Goal: Information Seeking & Learning: Find specific fact

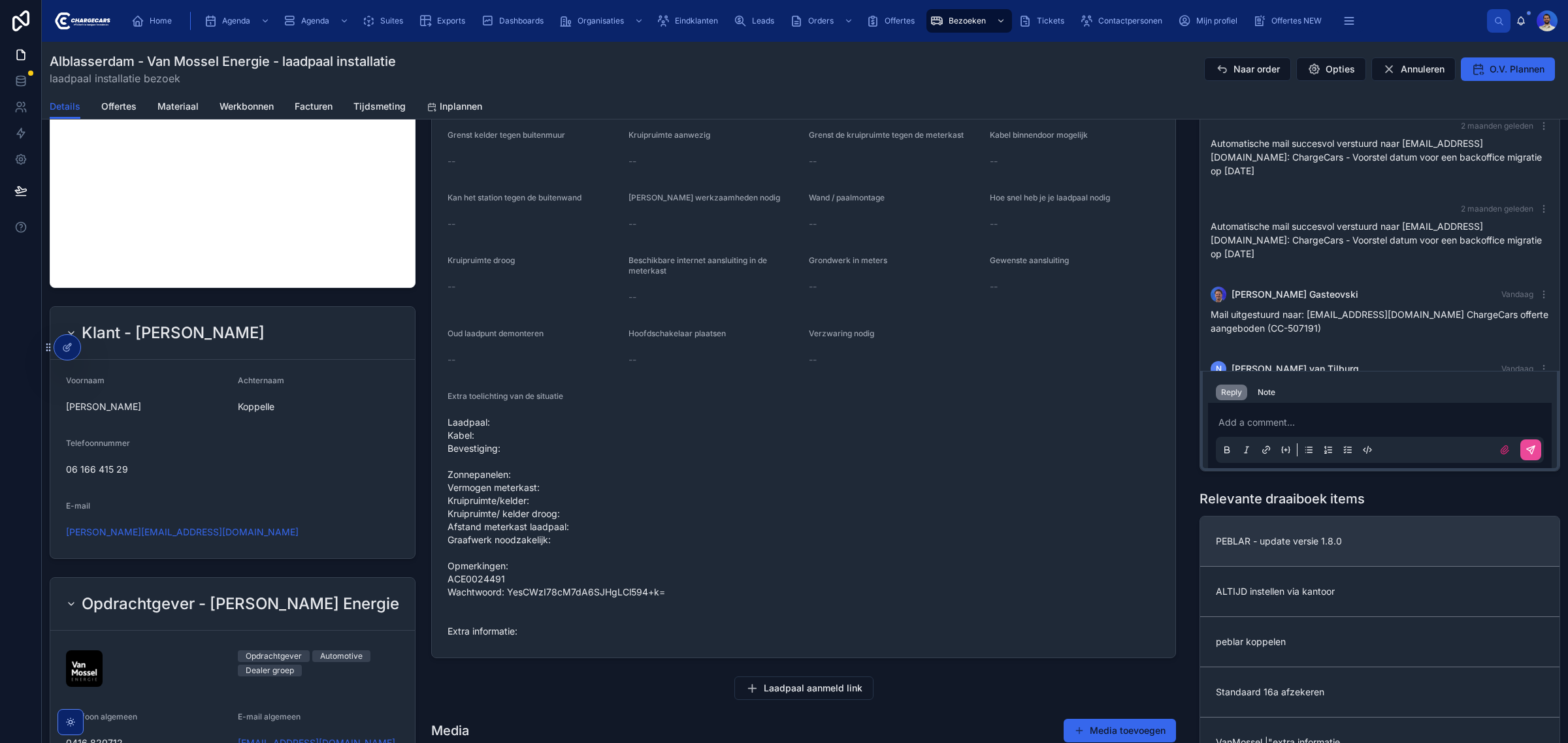
scroll to position [408, 0]
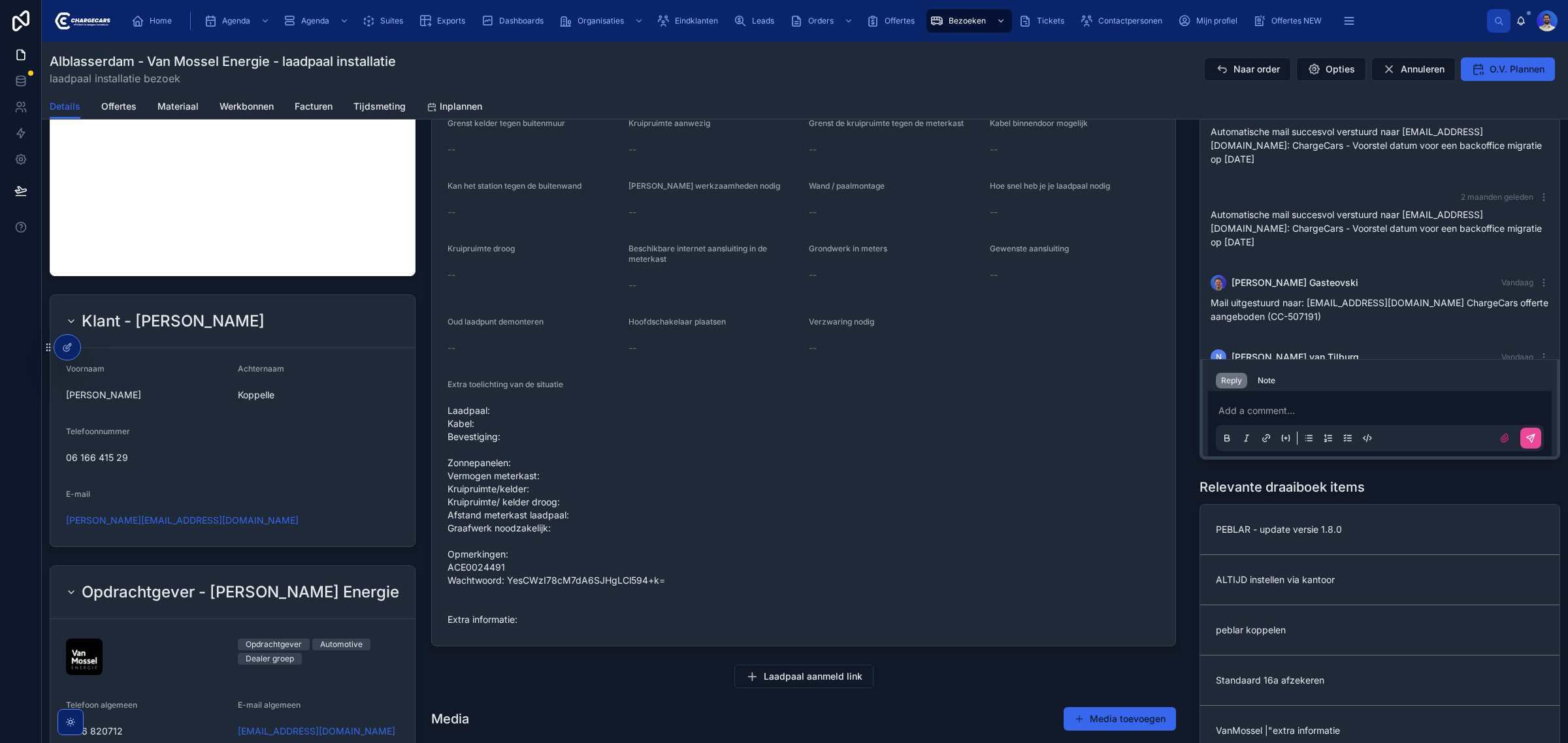
drag, startPoint x: 1328, startPoint y: 348, endPoint x: 1285, endPoint y: 322, distance: 50.2
click at [1285, 341] on div "N Noah van Tilburg Vandaag Vasko Gasteovski de lader die bij Sander Bruin gedem…" at bounding box center [1380, 372] width 354 height 62
copy span "de lader die bij Sander Bruin gedemonteerd wordt moet hier geïnstalleerd worden"
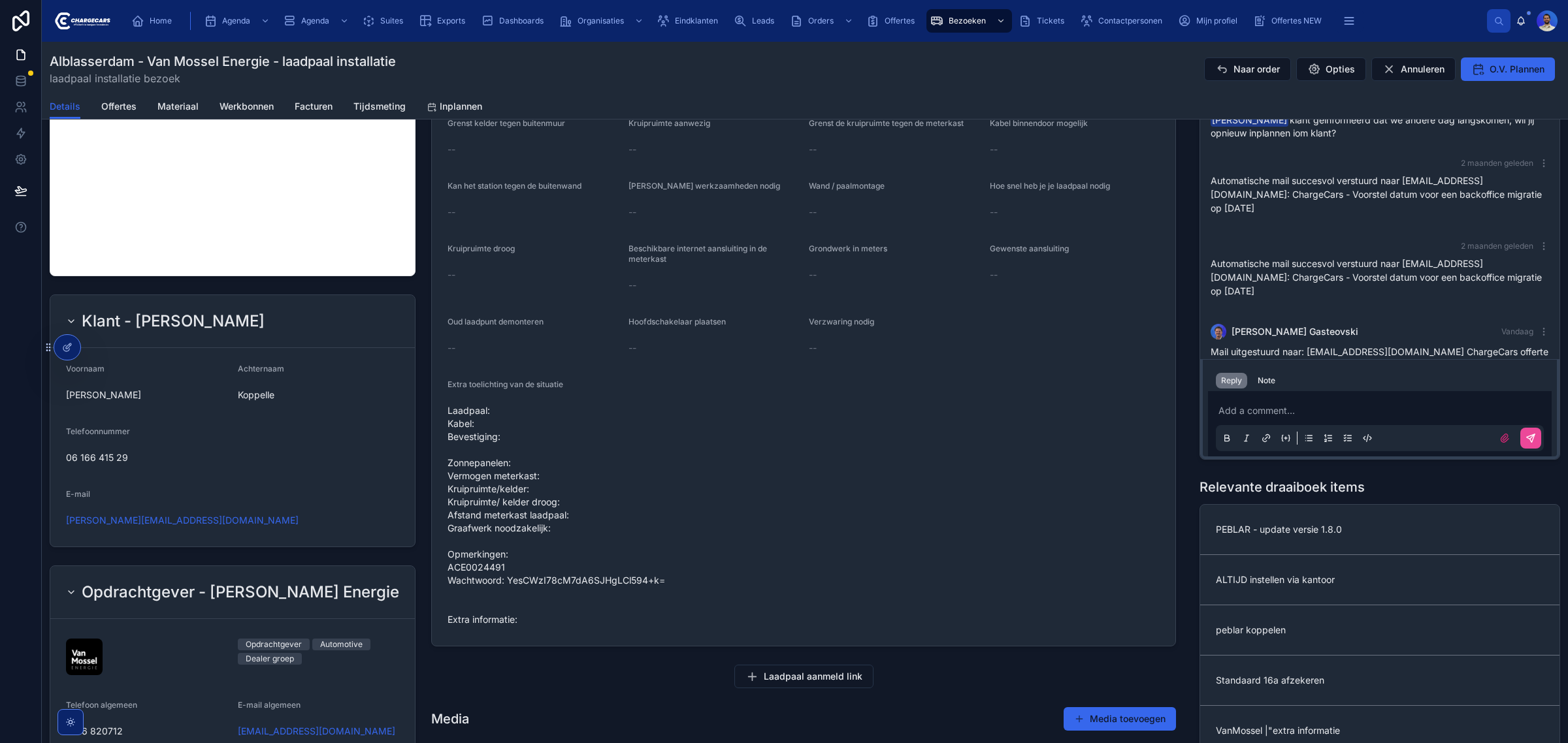
scroll to position [0, 0]
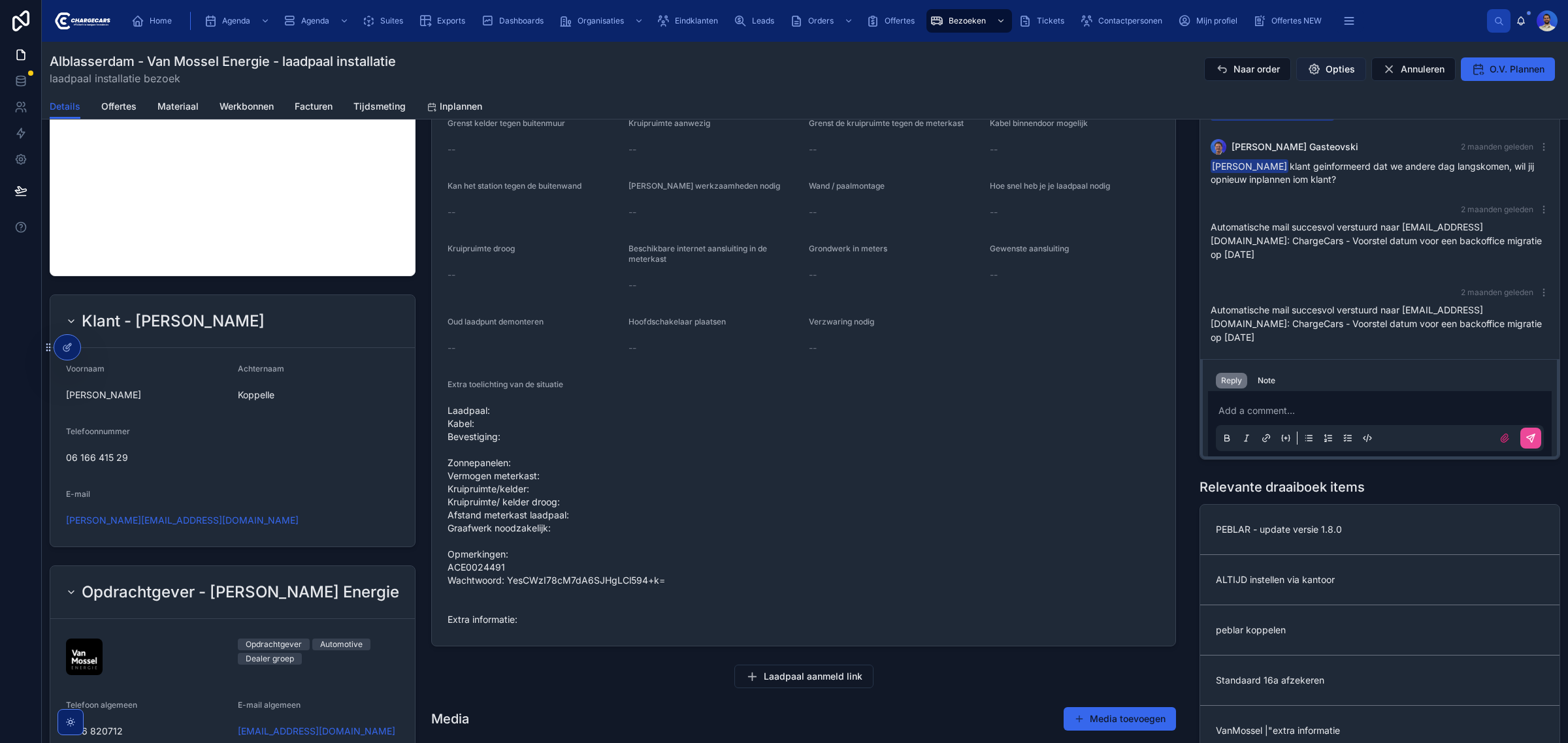
click at [1341, 69] on span "Opties" at bounding box center [1340, 69] width 29 height 13
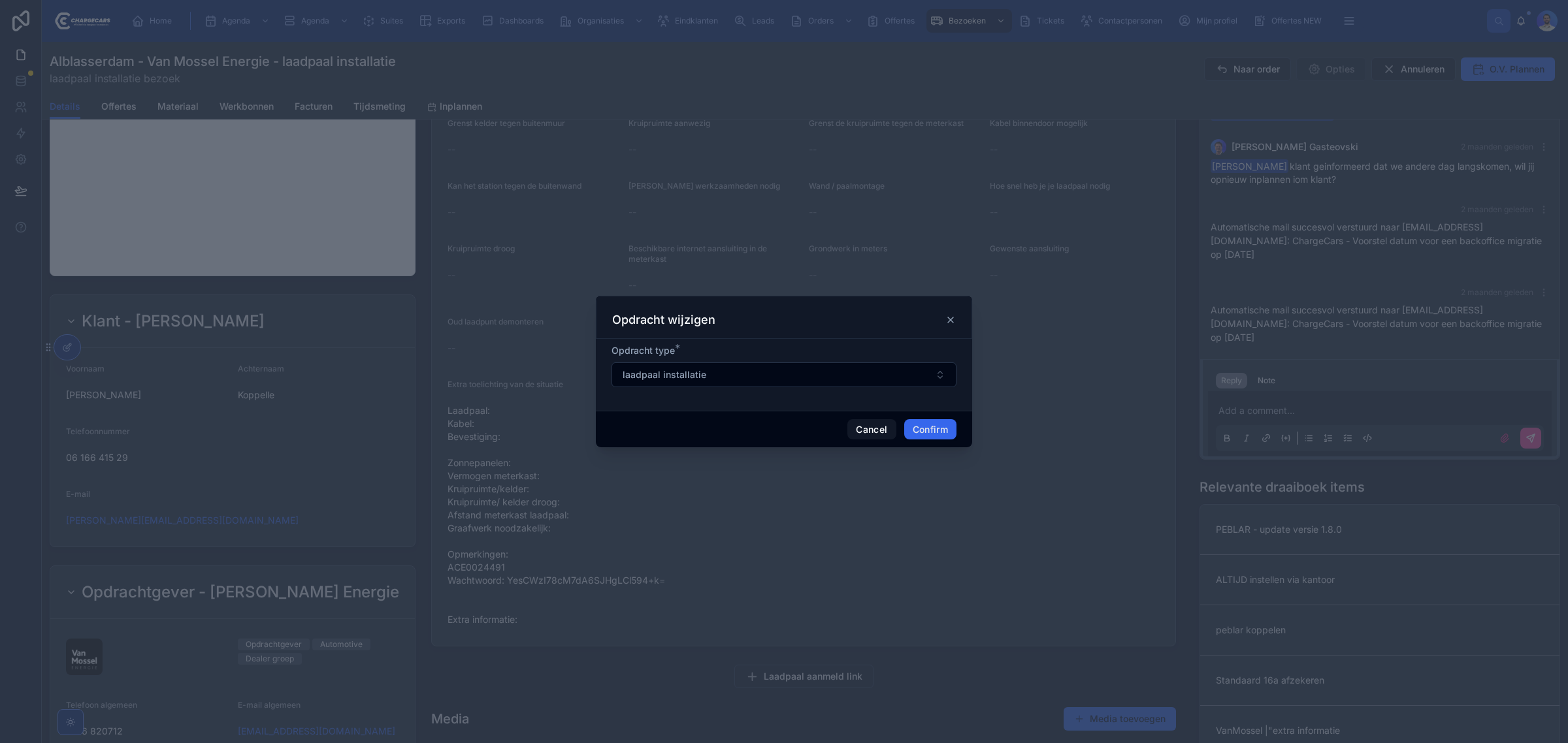
click at [953, 321] on icon at bounding box center [950, 319] width 11 height 11
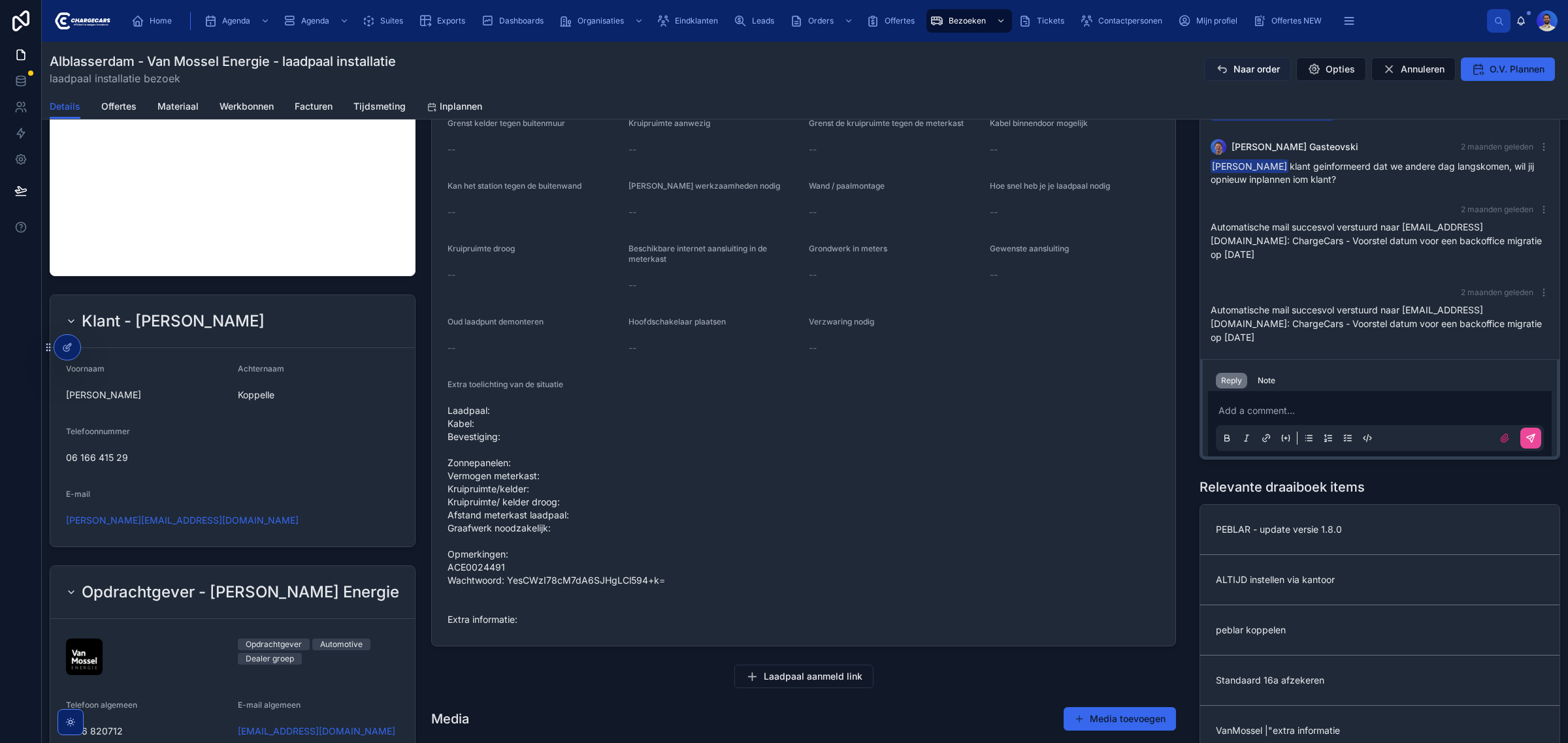
click at [1250, 72] on span "Naar order" at bounding box center [1256, 69] width 46 height 13
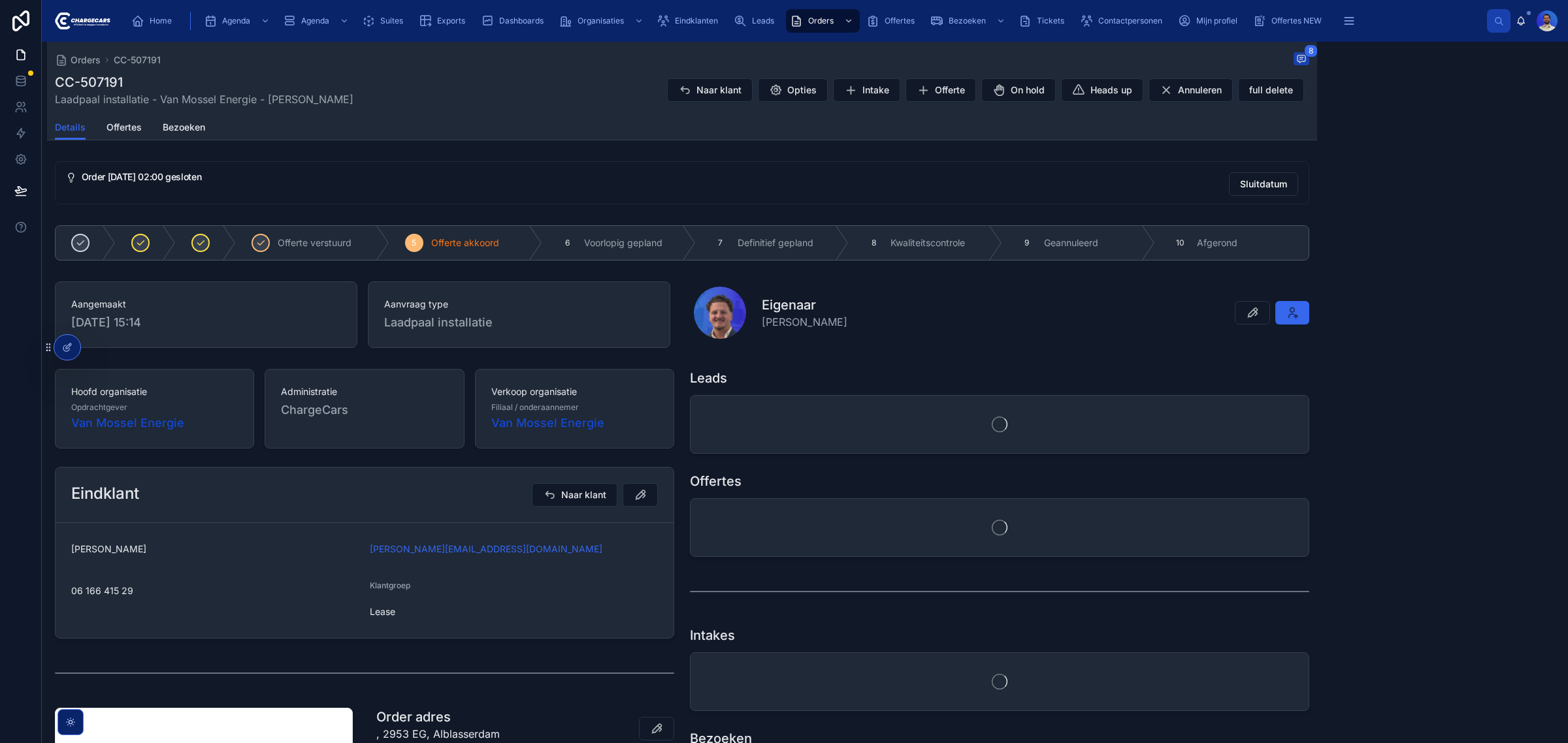
scroll to position [73, 0]
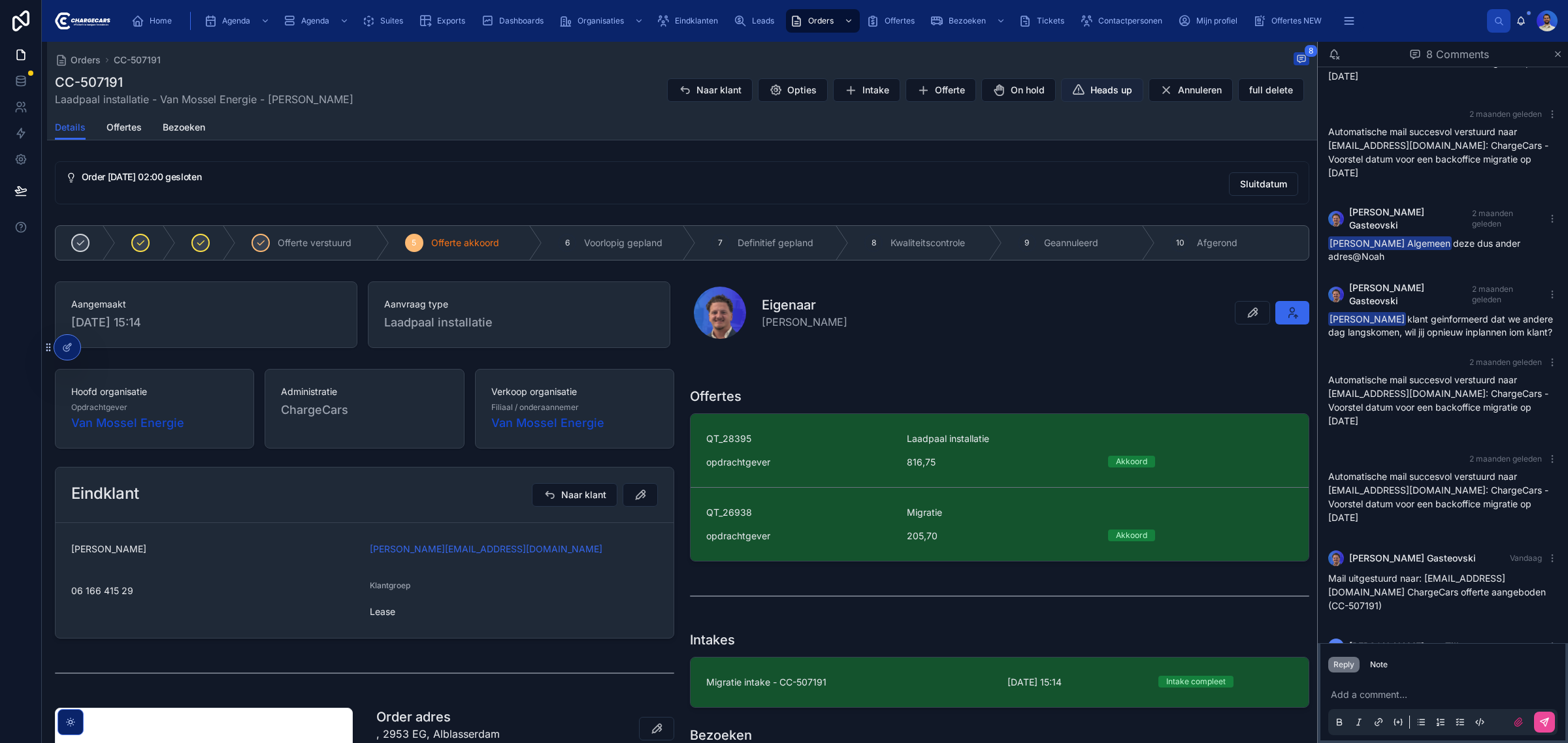
click at [1111, 89] on span "Heads up" at bounding box center [1112, 90] width 42 height 13
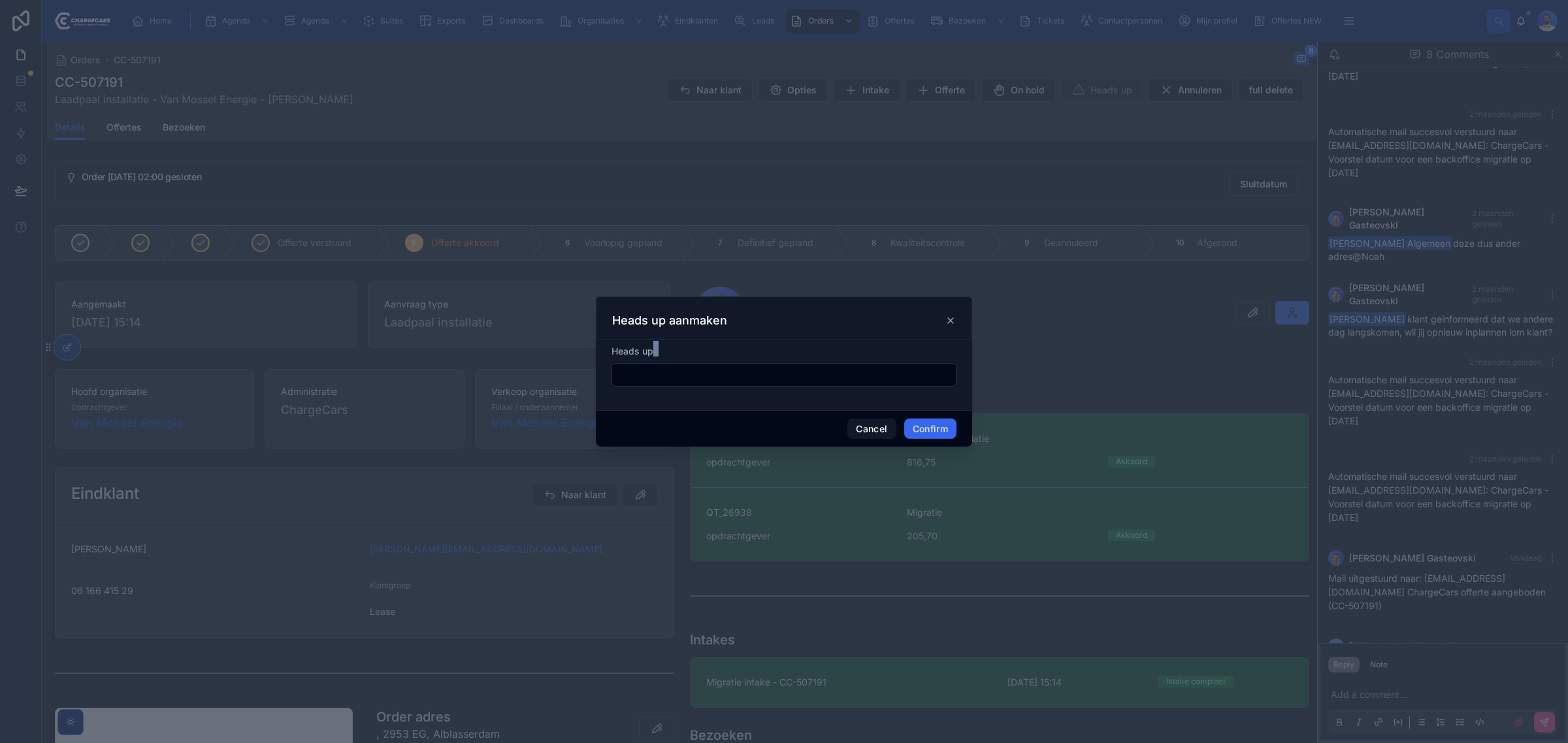
click at [709, 361] on div "Heads up *" at bounding box center [783, 365] width 345 height 42
click at [718, 382] on input "text" at bounding box center [784, 374] width 344 height 19
paste input "**********"
type input "**********"
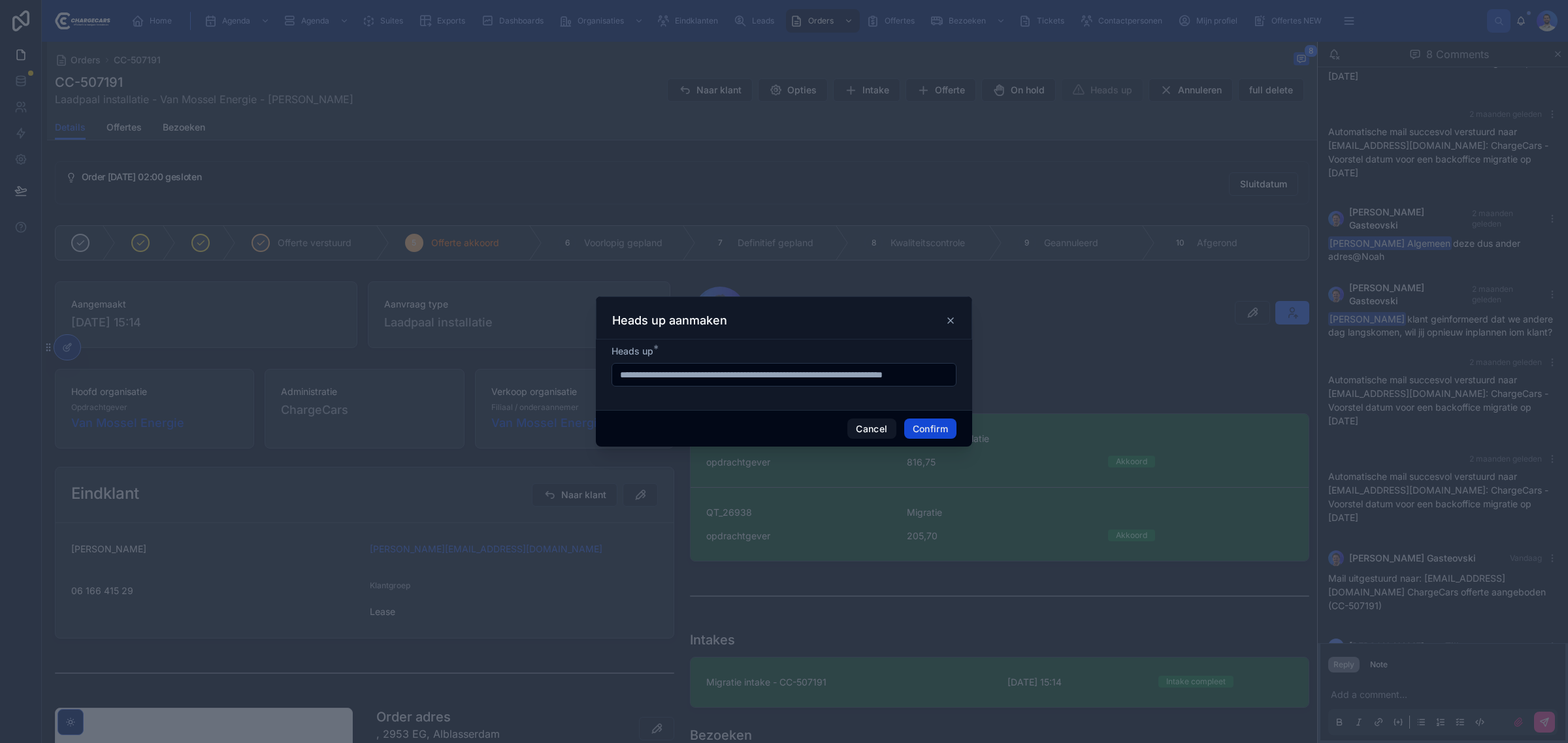
click at [936, 439] on button "Confirm" at bounding box center [930, 429] width 52 height 21
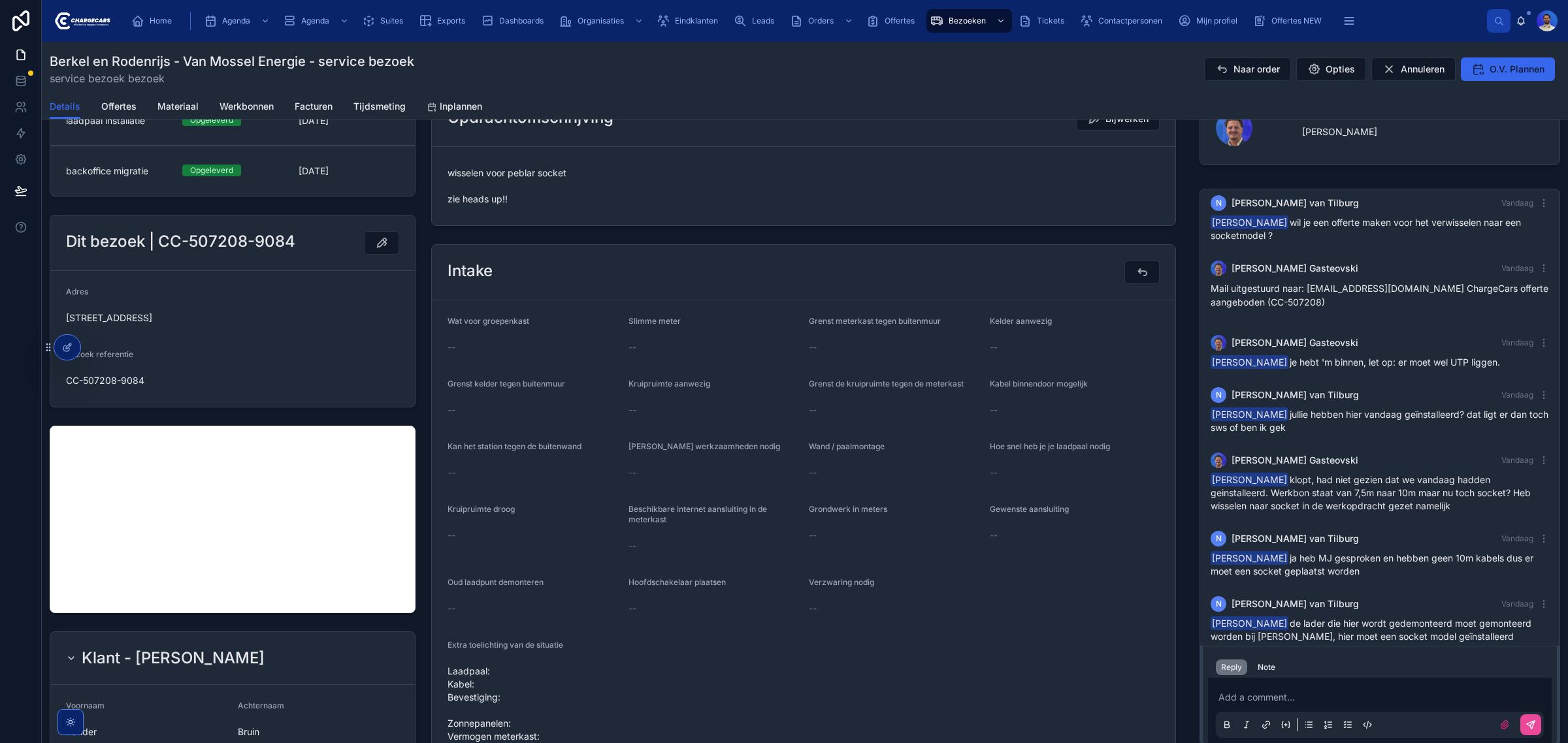
scroll to position [245, 0]
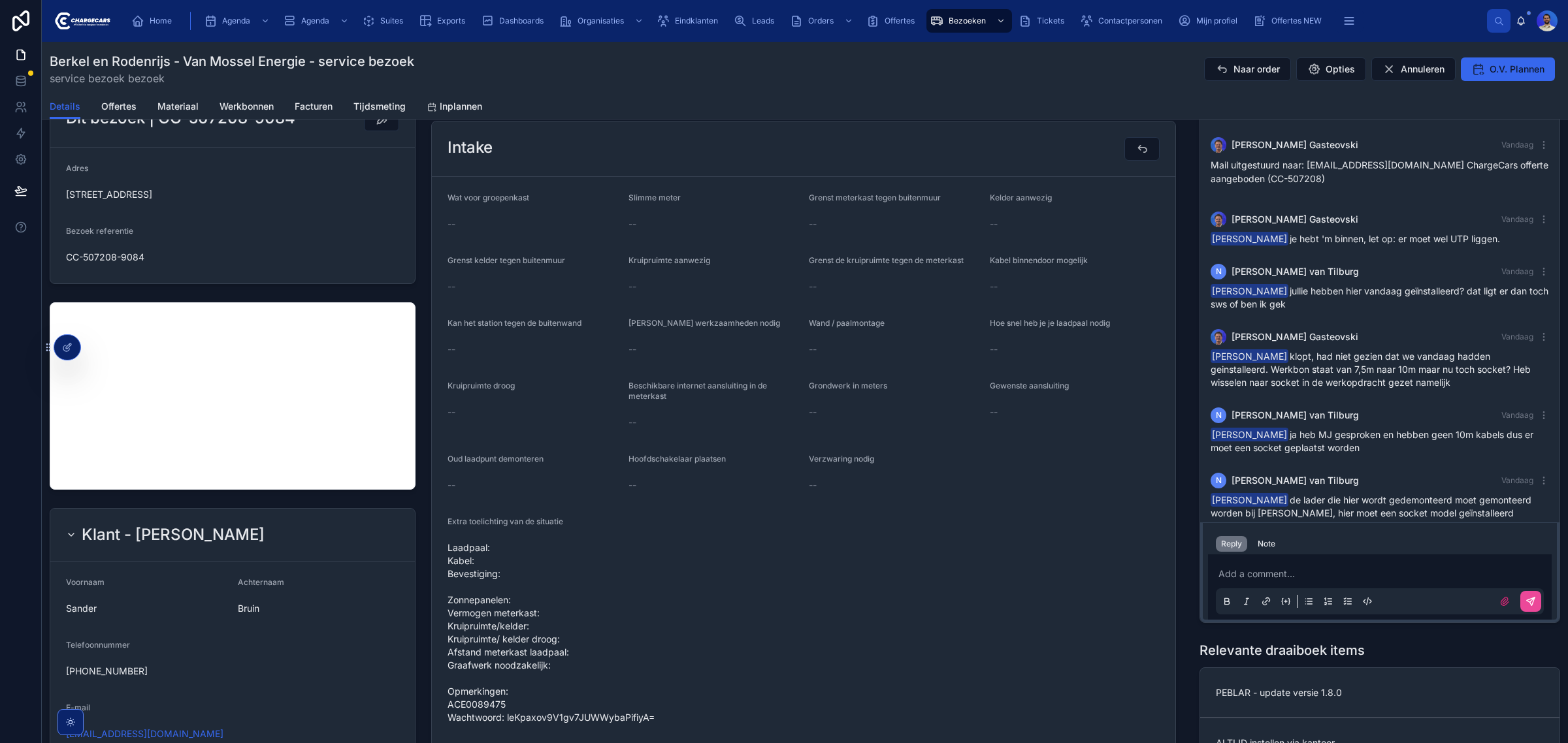
drag, startPoint x: 1390, startPoint y: 498, endPoint x: 1285, endPoint y: 476, distance: 107.3
click at [1285, 494] on span "[PERSON_NAME] de lader die hier wordt gedemonteerd moet gemonteerd worden bij […" at bounding box center [1371, 513] width 321 height 37
copy span "de lader die hier wordt gedemonteerd moet gemonteerd worden bij [PERSON_NAME], …"
click at [1227, 58] on button "Naar order" at bounding box center [1247, 69] width 87 height 23
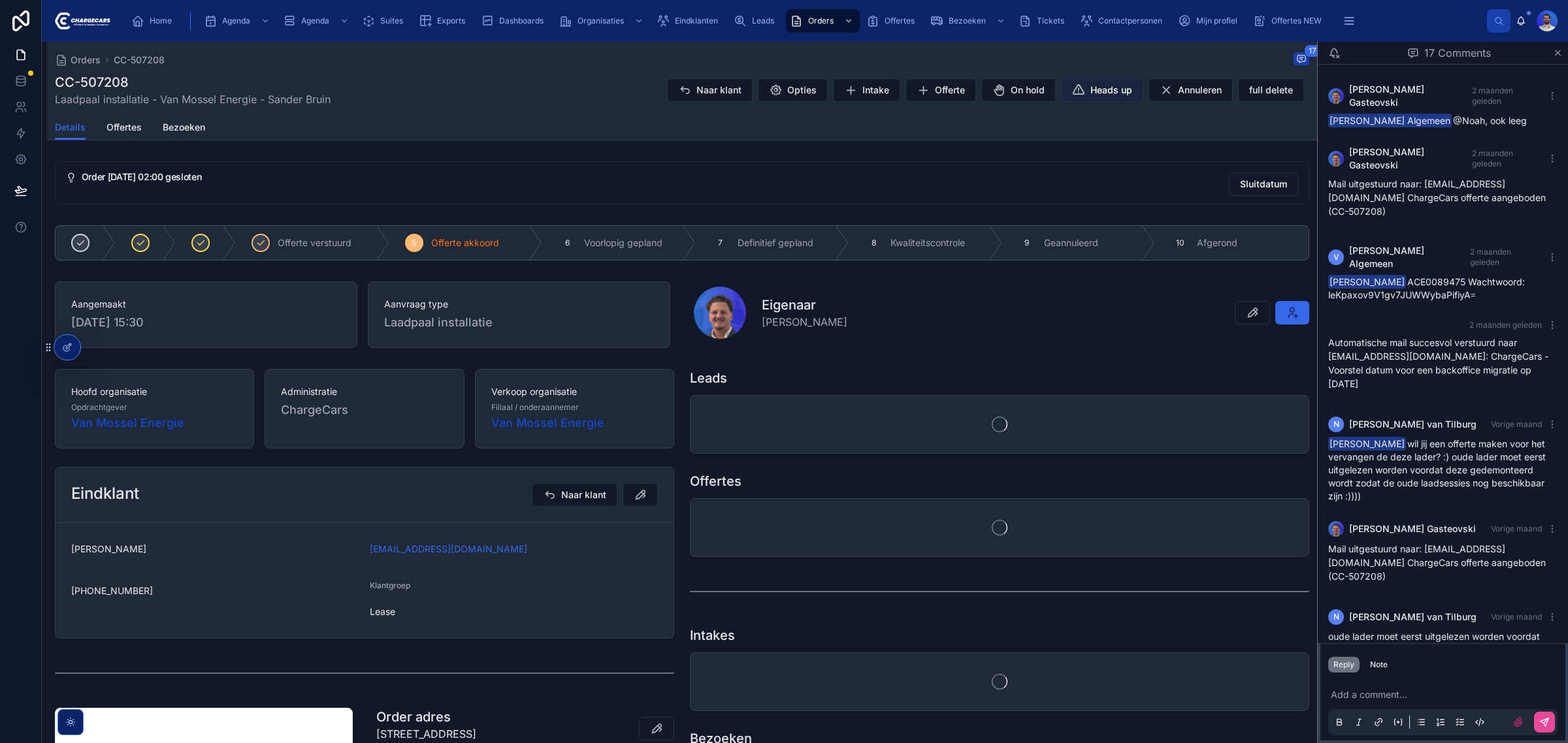
scroll to position [775, 0]
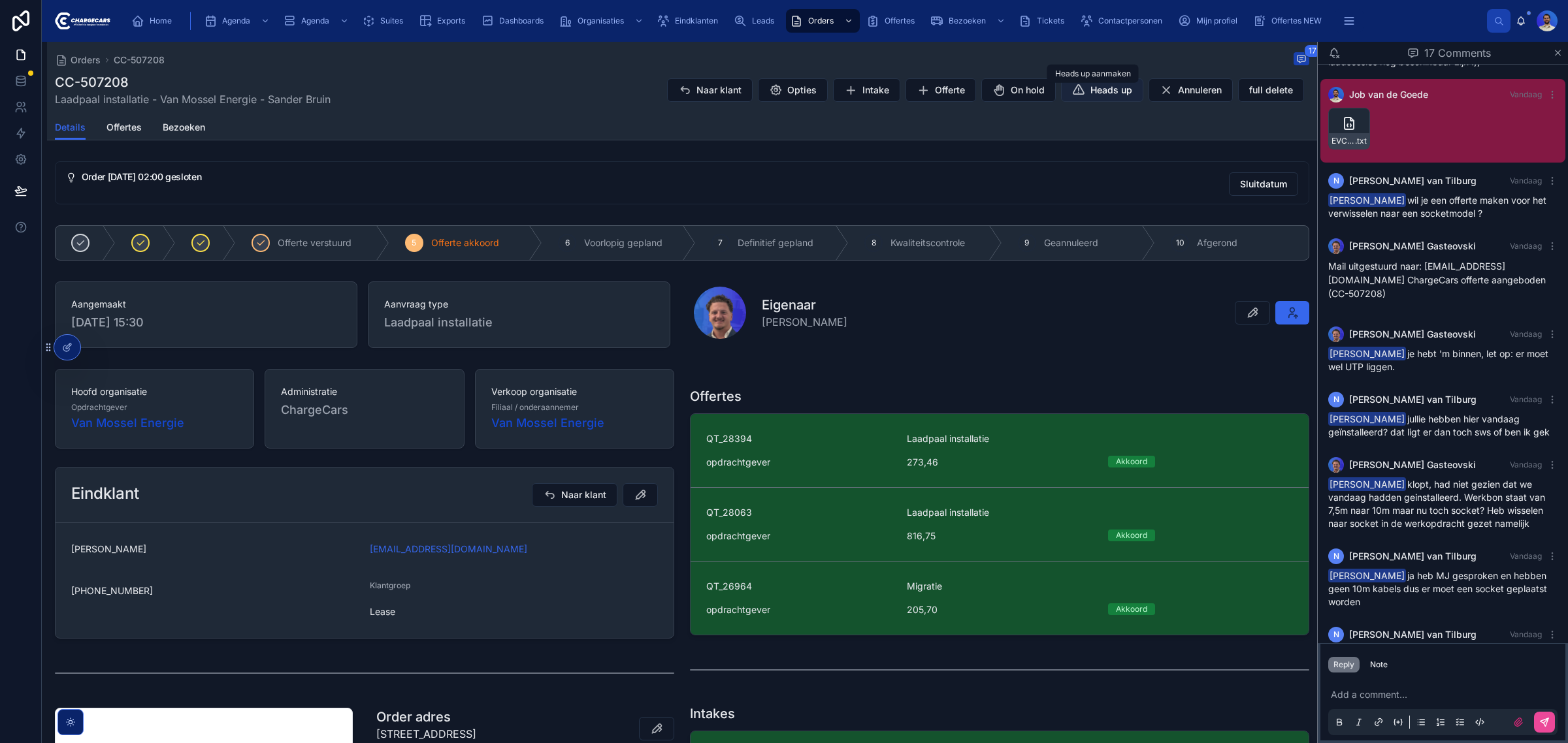
click at [1102, 86] on div "Home Agenda Agenda Suites Exports Dashboards Organisaties Eindklanten Leads Ord…" at bounding box center [805, 371] width 1526 height 743
click at [1090, 89] on span "Heads up" at bounding box center [1112, 90] width 42 height 13
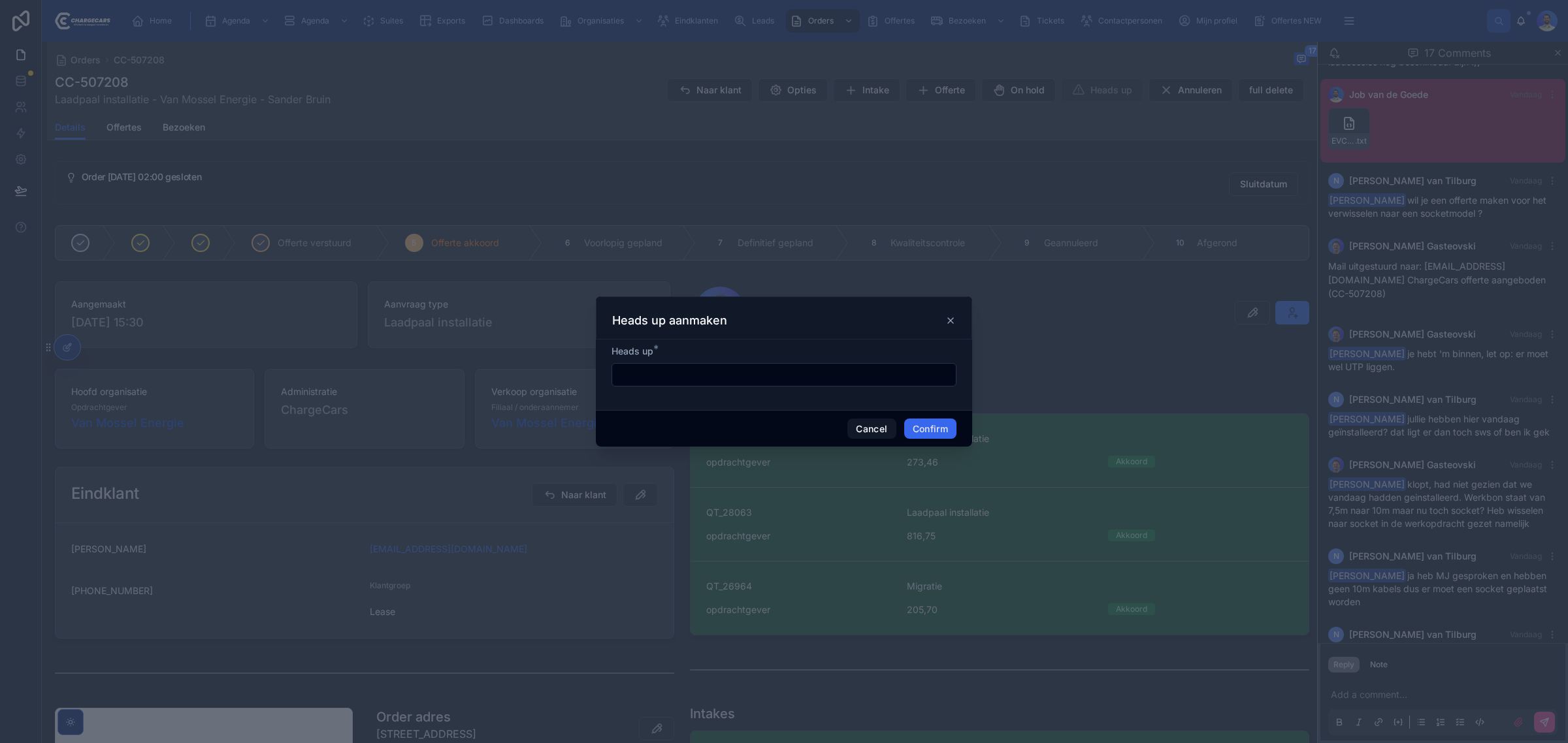
click at [675, 377] on input "text" at bounding box center [784, 374] width 344 height 19
paste input "**********"
type input "**********"
click at [931, 434] on button "Confirm" at bounding box center [930, 429] width 52 height 21
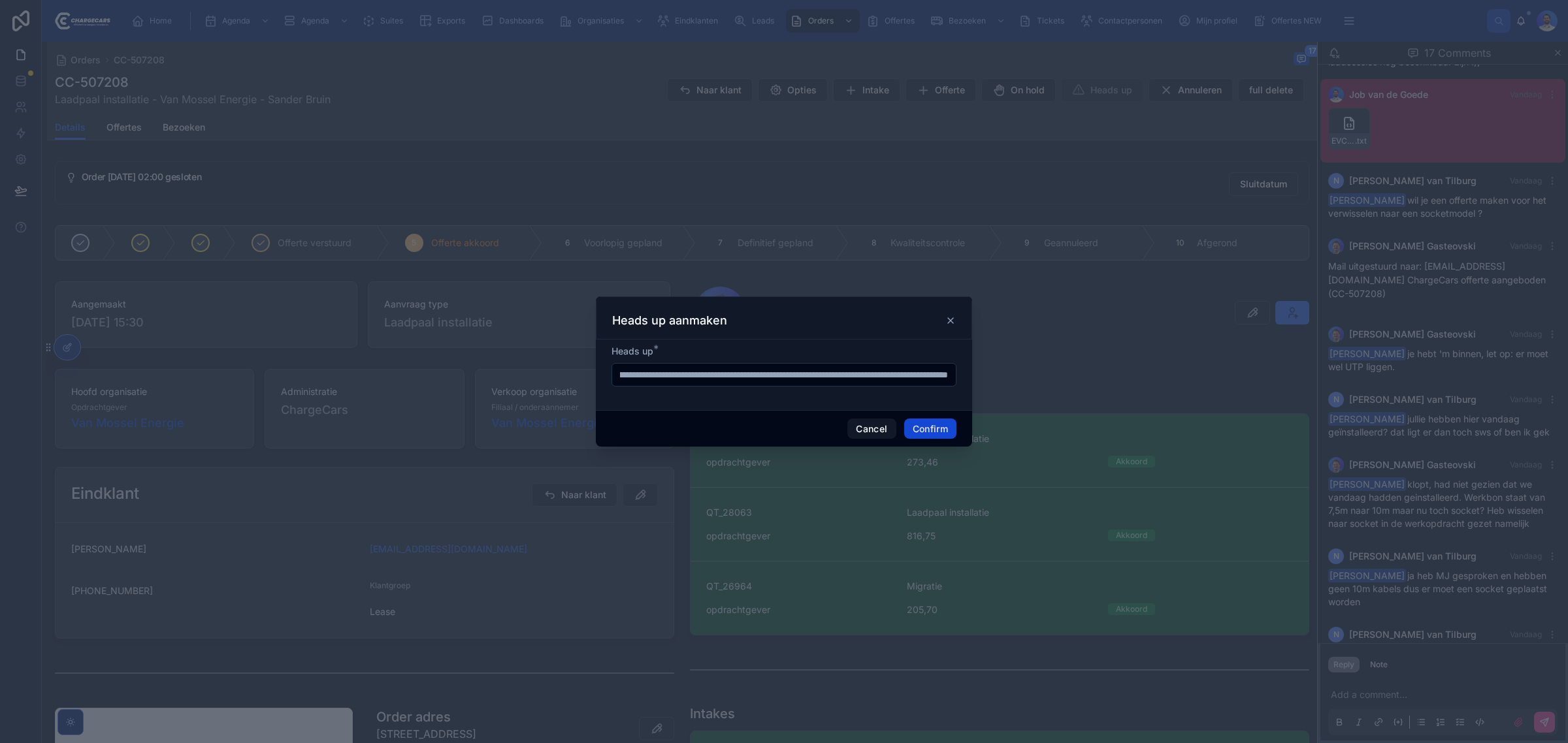
scroll to position [0, 0]
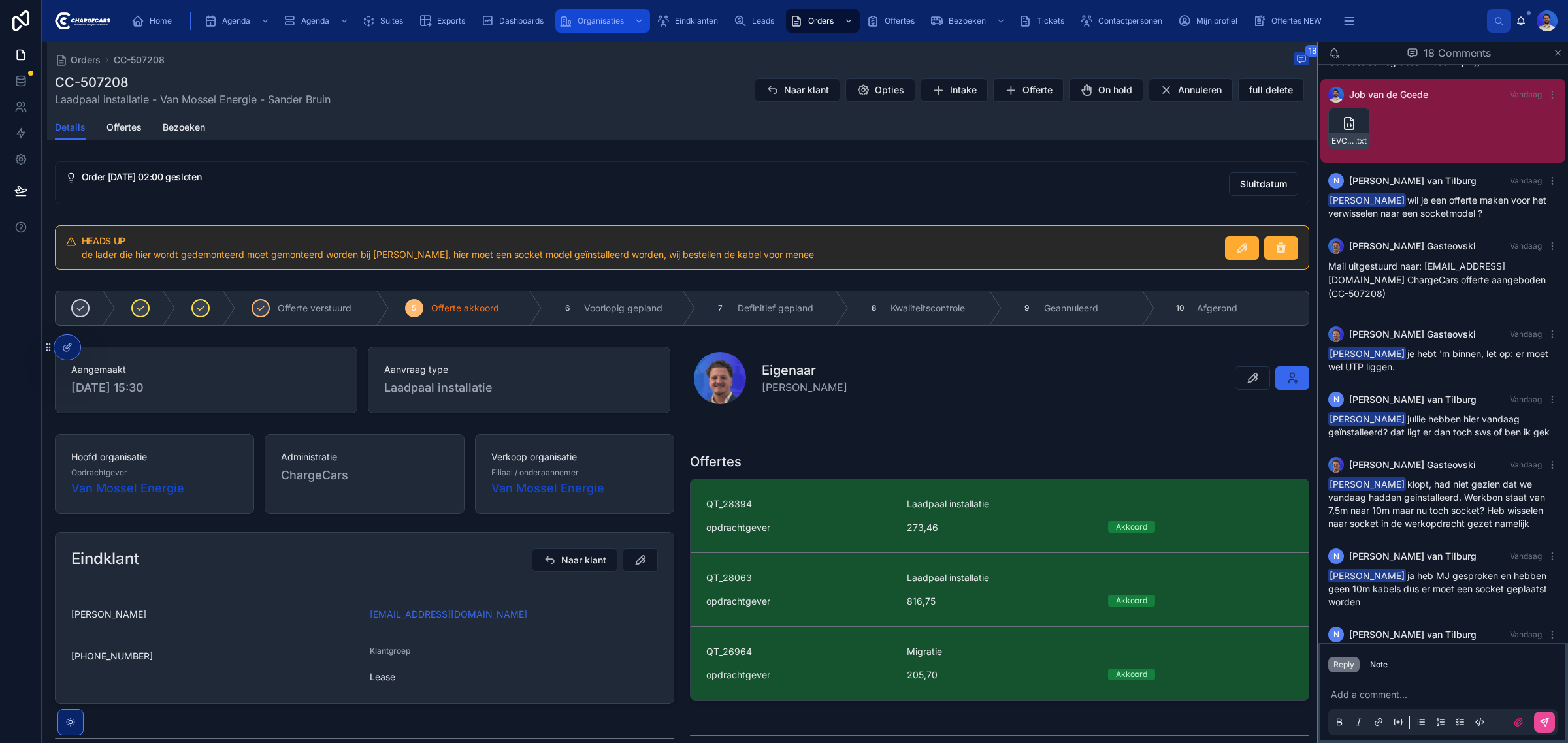
drag, startPoint x: 606, startPoint y: 31, endPoint x: 585, endPoint y: 27, distance: 21.4
click at [606, 30] on div "Organisaties" at bounding box center [602, 21] width 87 height 21
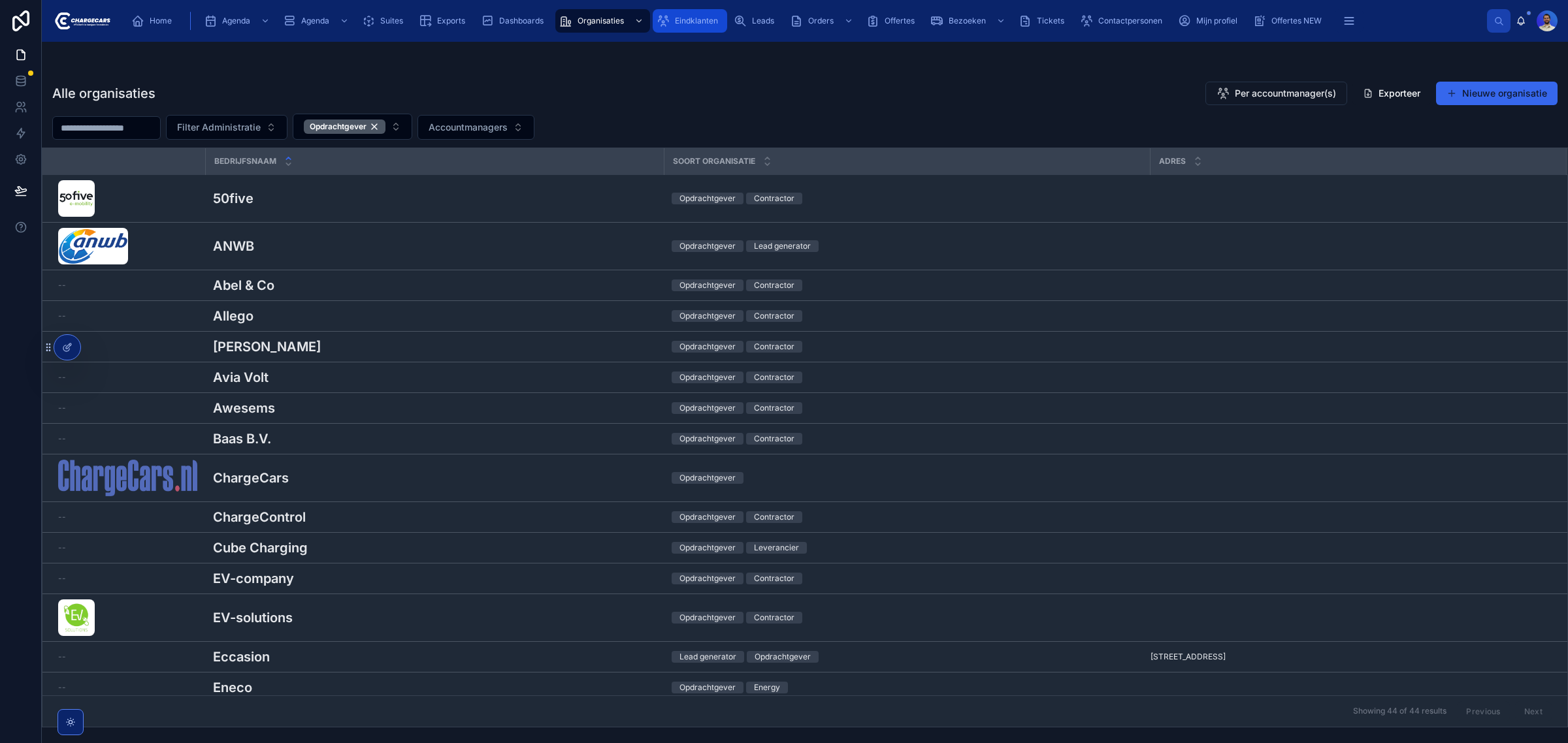
click at [721, 29] on div "Eindklanten" at bounding box center [690, 21] width 66 height 21
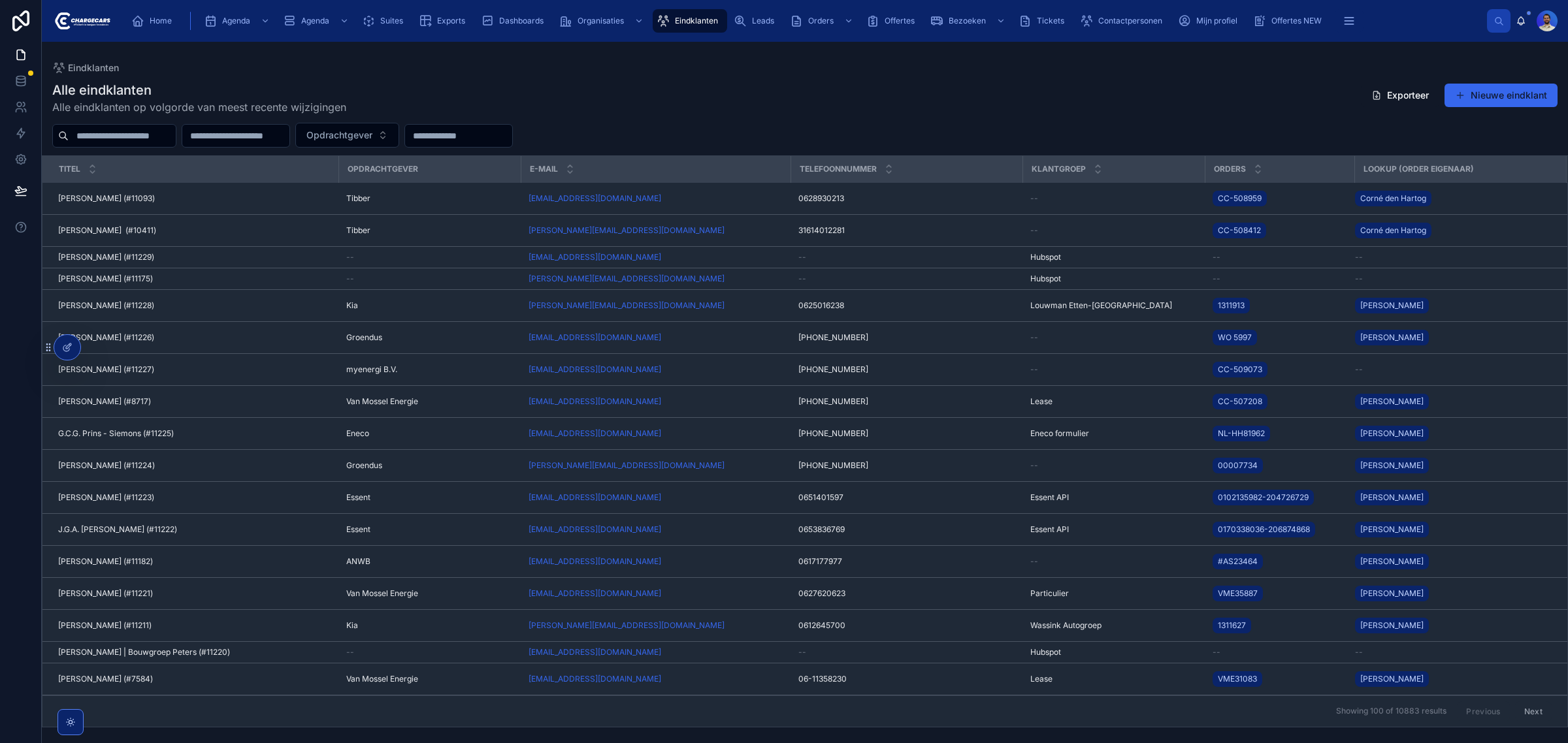
click at [145, 132] on input "text" at bounding box center [122, 135] width 107 height 19
type input "**********"
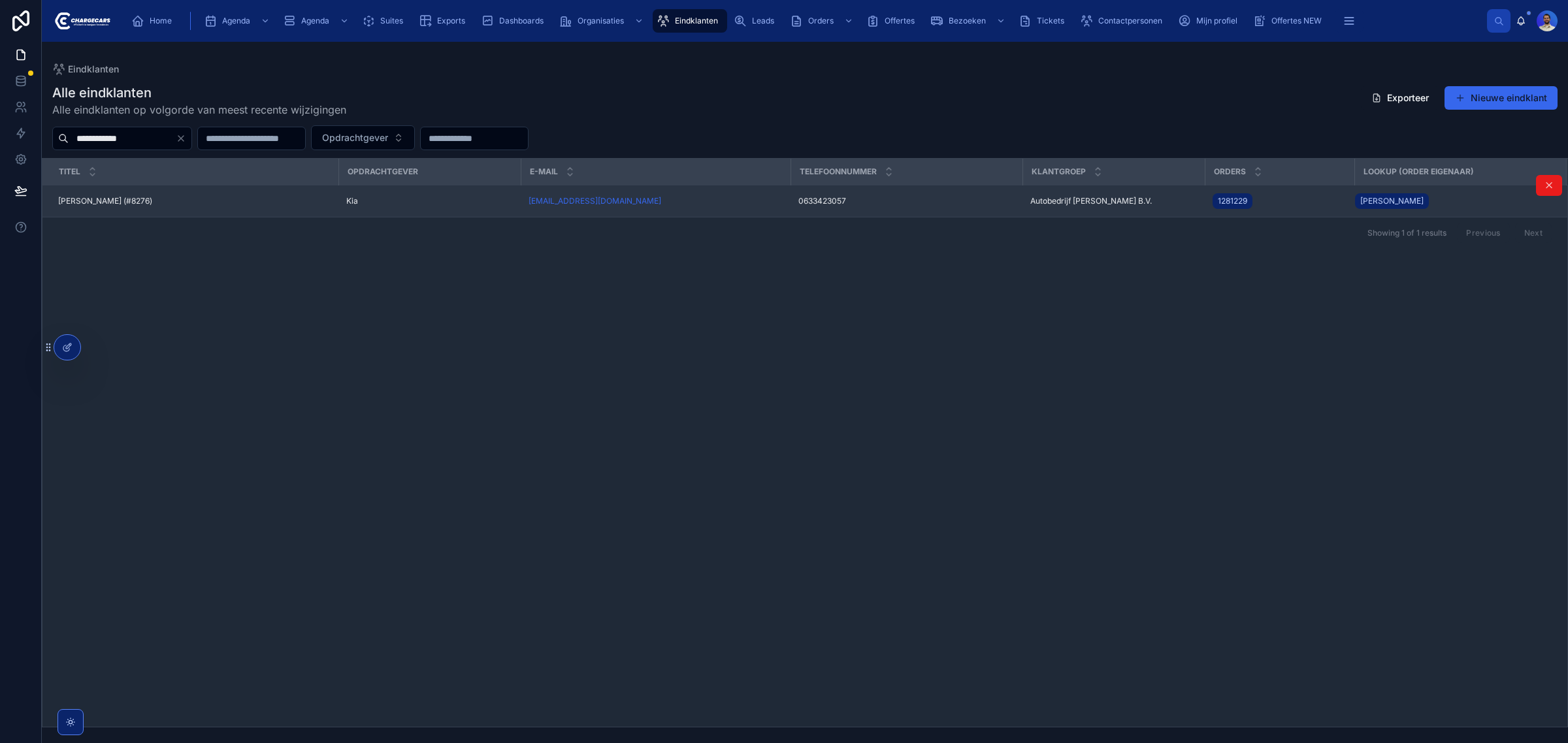
click at [250, 194] on td "Addy Alberts (#8276) Addy Alberts (#8276)" at bounding box center [190, 201] width 296 height 32
click at [816, 201] on span "0633423057" at bounding box center [822, 201] width 48 height 11
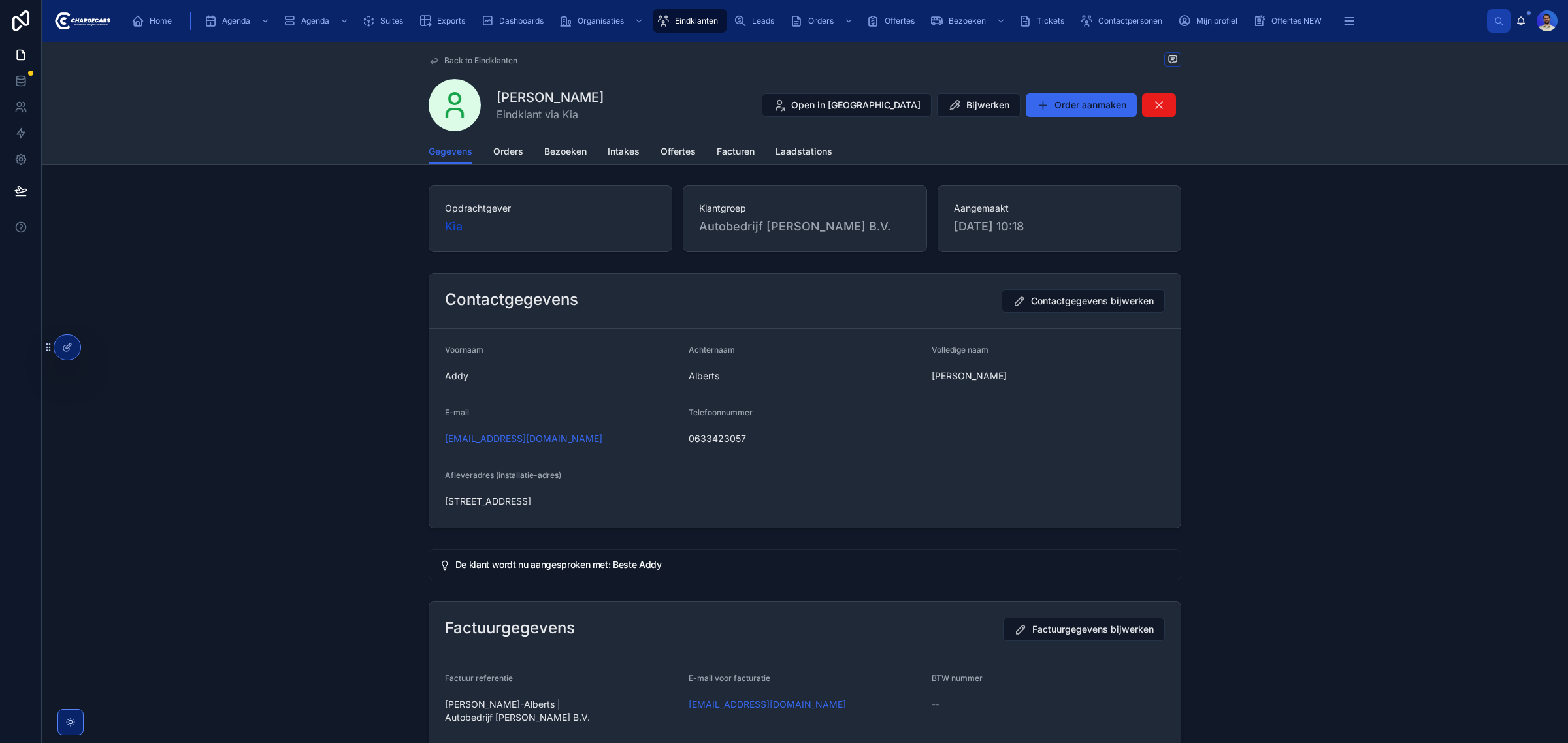
click at [715, 442] on span "0633423057" at bounding box center [805, 438] width 233 height 13
copy span "0633423057"
click at [517, 145] on span "Orders" at bounding box center [508, 152] width 30 height 13
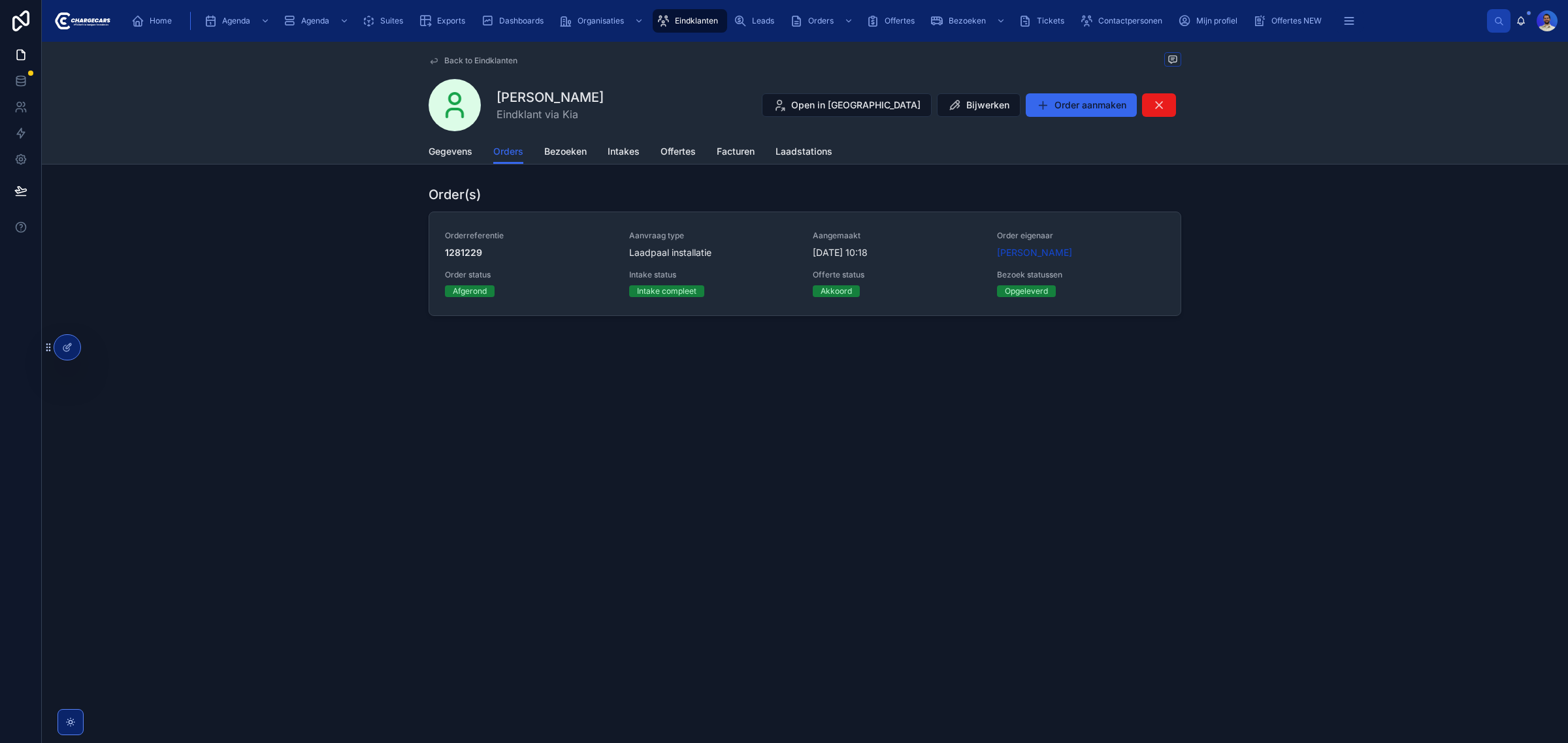
click at [602, 210] on div "Order(s) Orderreferentie 1281229 Aanvraag type Laadpaal installatie Aangemaakt …" at bounding box center [805, 250] width 752 height 130
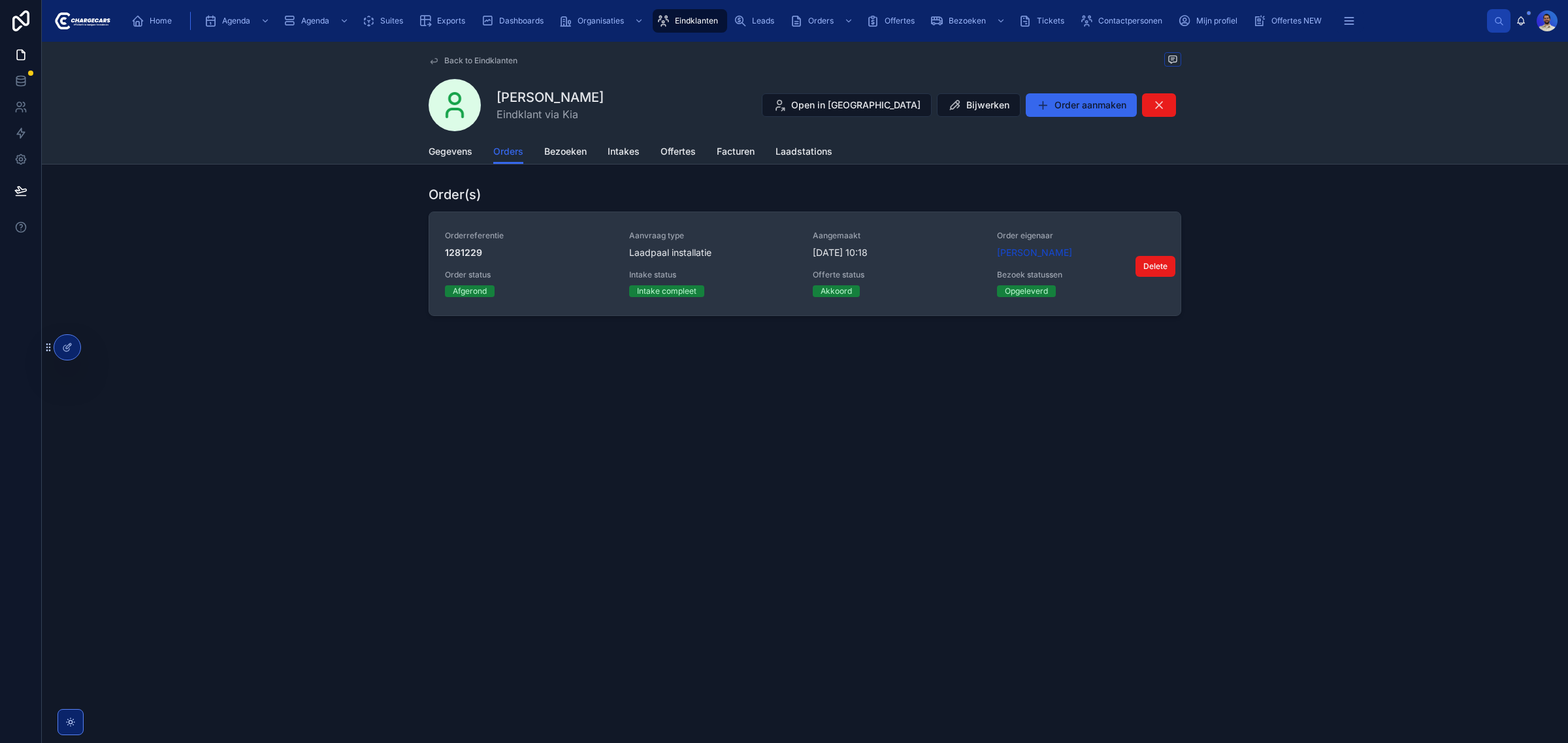
click at [554, 242] on div "Orderreferentie 1281229" at bounding box center [529, 244] width 169 height 28
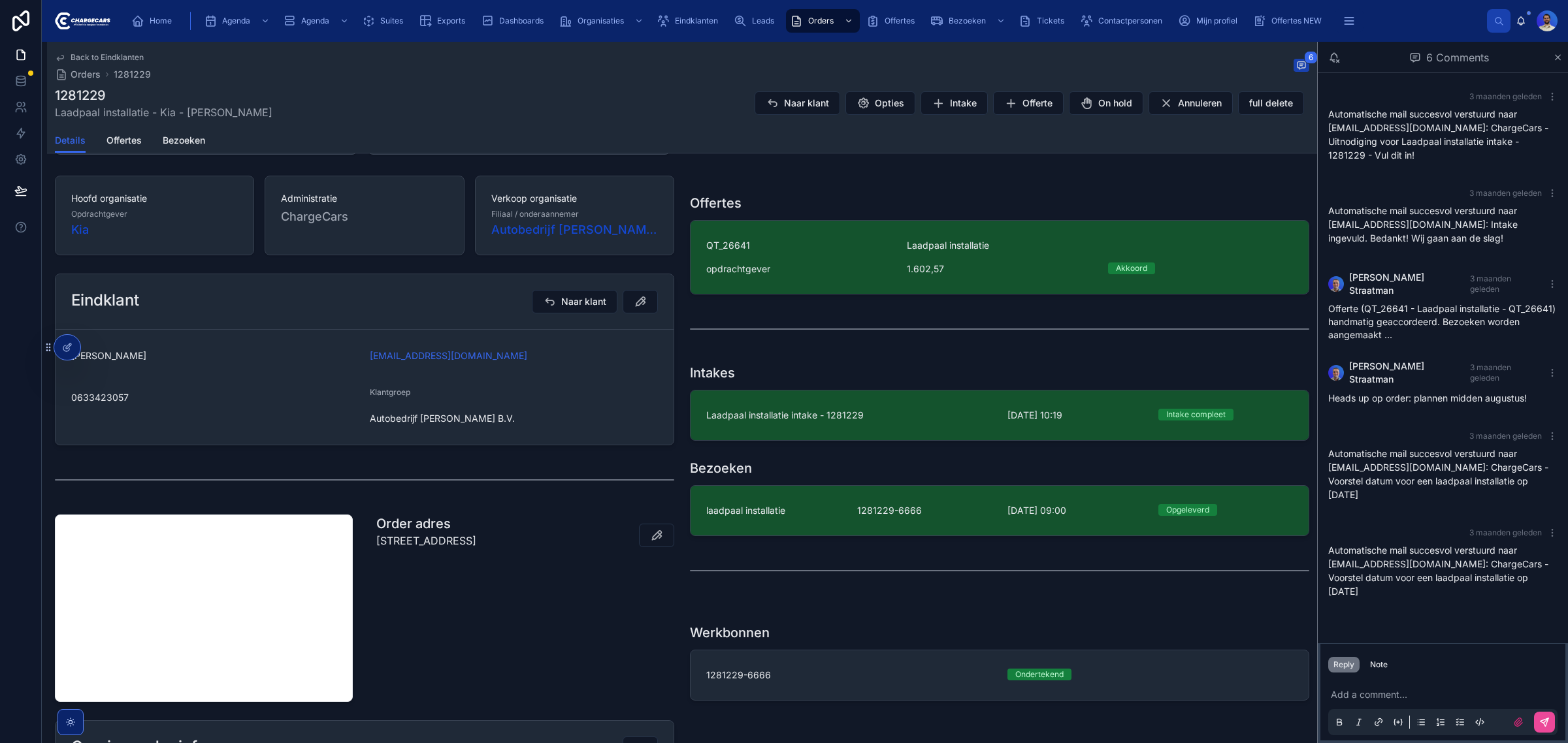
scroll to position [327, 0]
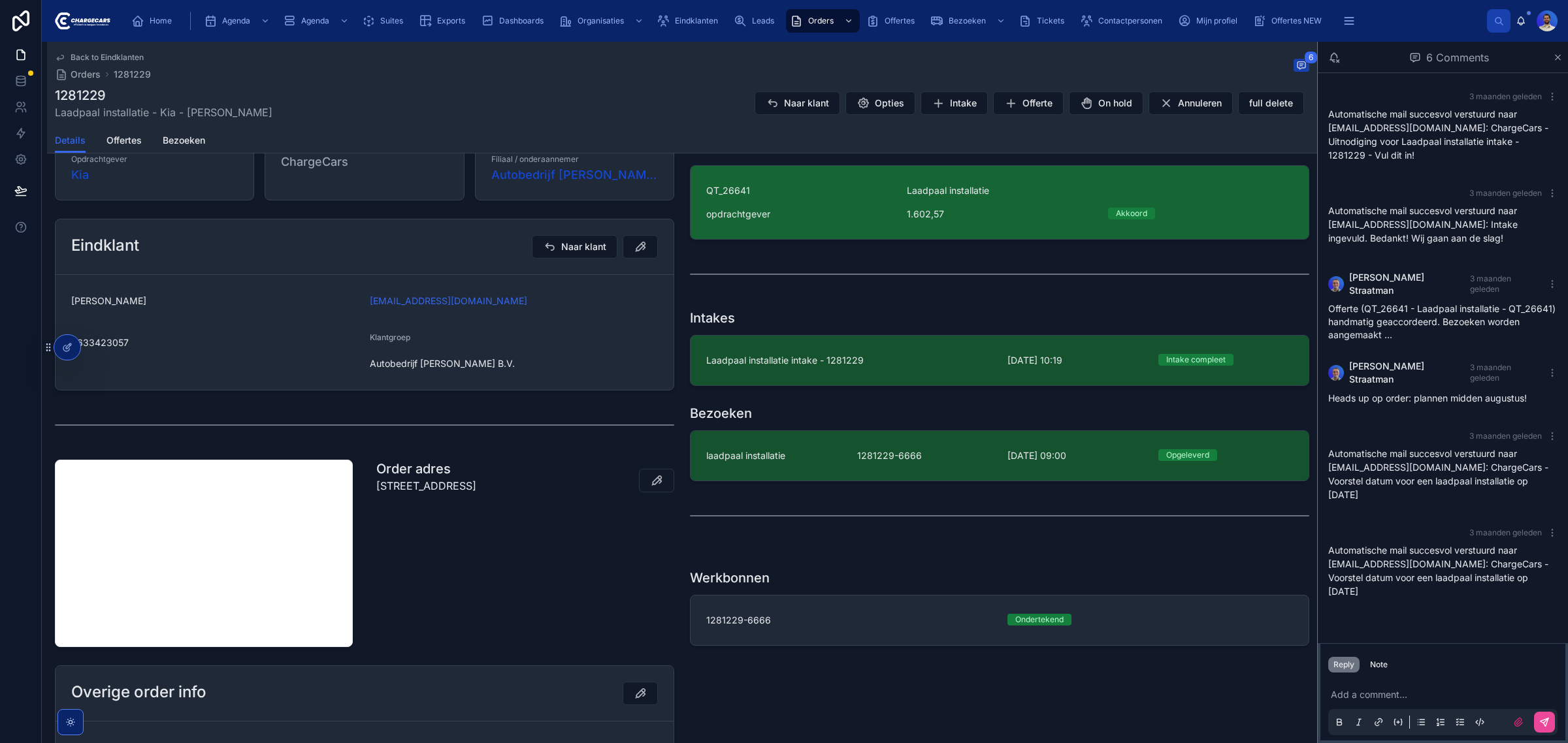
click at [819, 210] on div "opdrachtgever" at bounding box center [799, 214] width 185 height 13
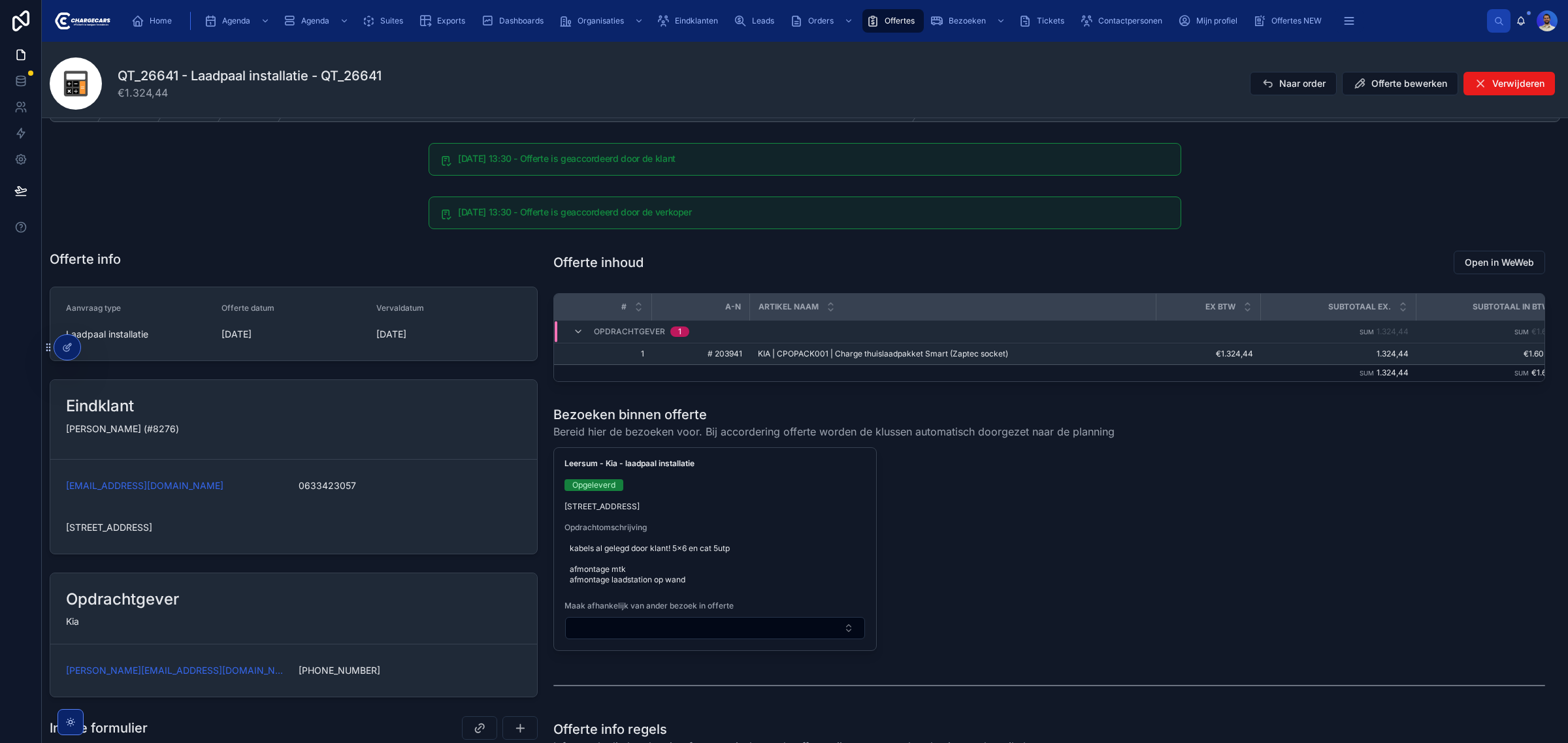
scroll to position [82, 0]
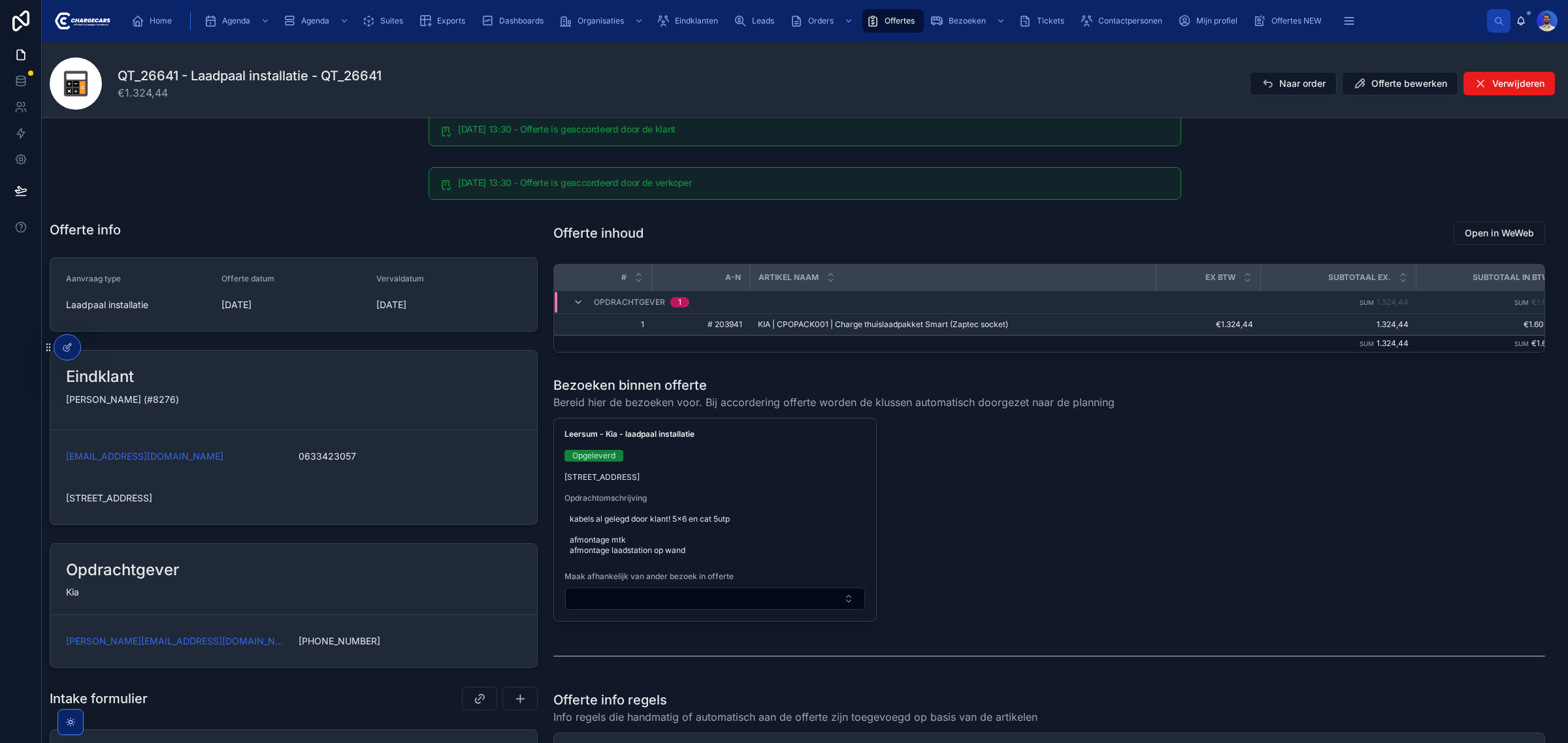
drag, startPoint x: 819, startPoint y: 210, endPoint x: 925, endPoint y: 429, distance: 243.3
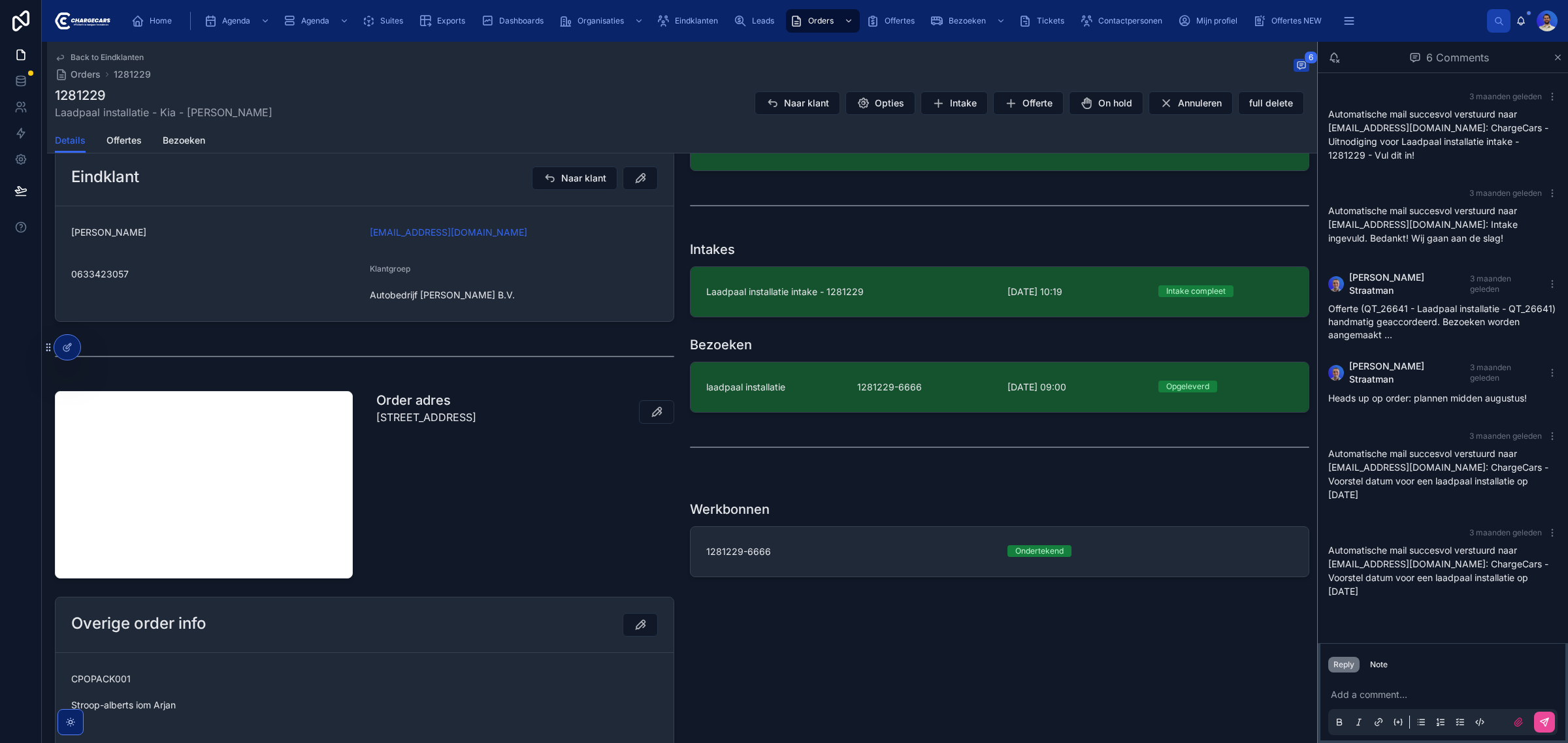
scroll to position [408, 0]
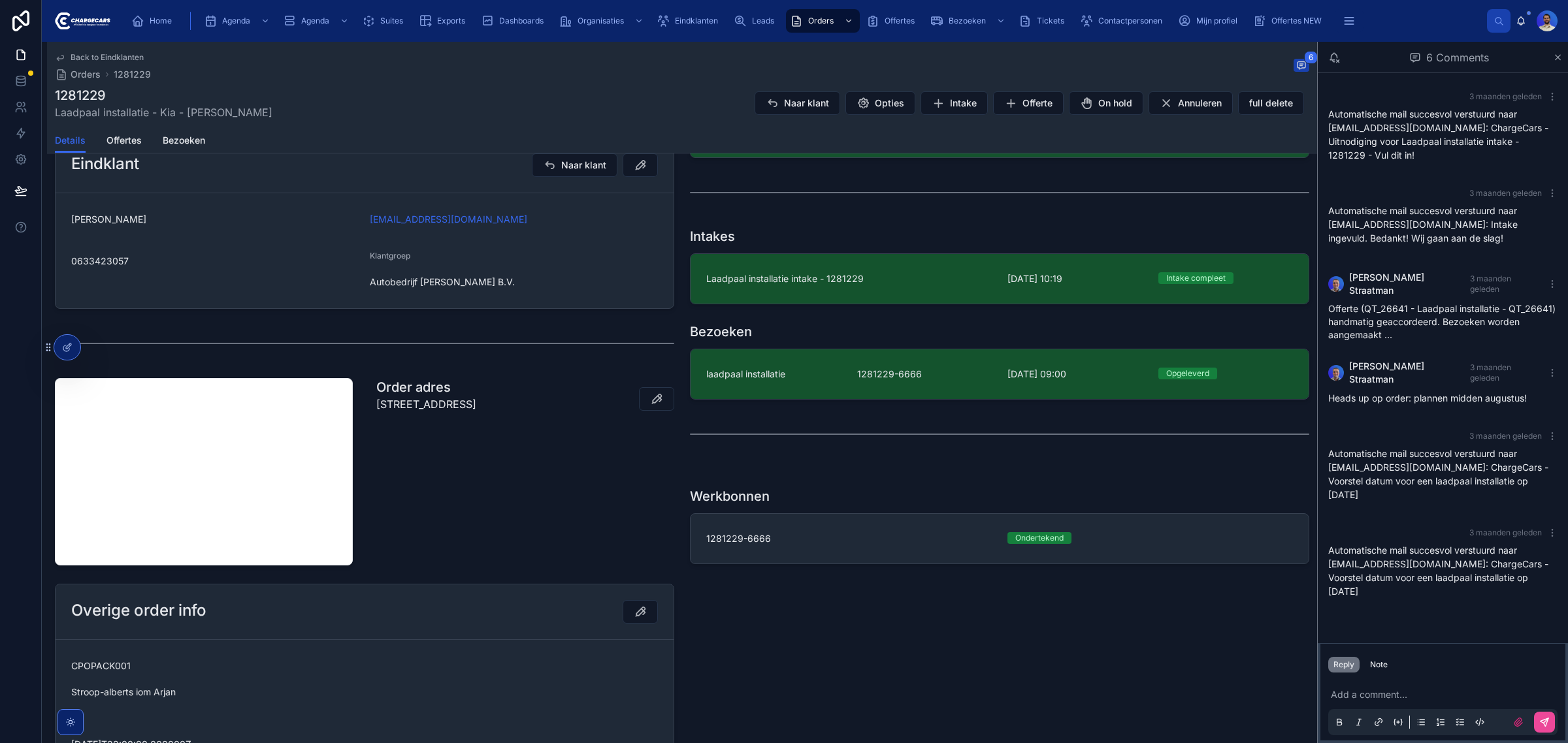
click at [998, 402] on div "Bezoeken laadpaal installatie 1281229-6666 19-8-2025 09:00 Opgeleverd" at bounding box center [999, 361] width 635 height 88
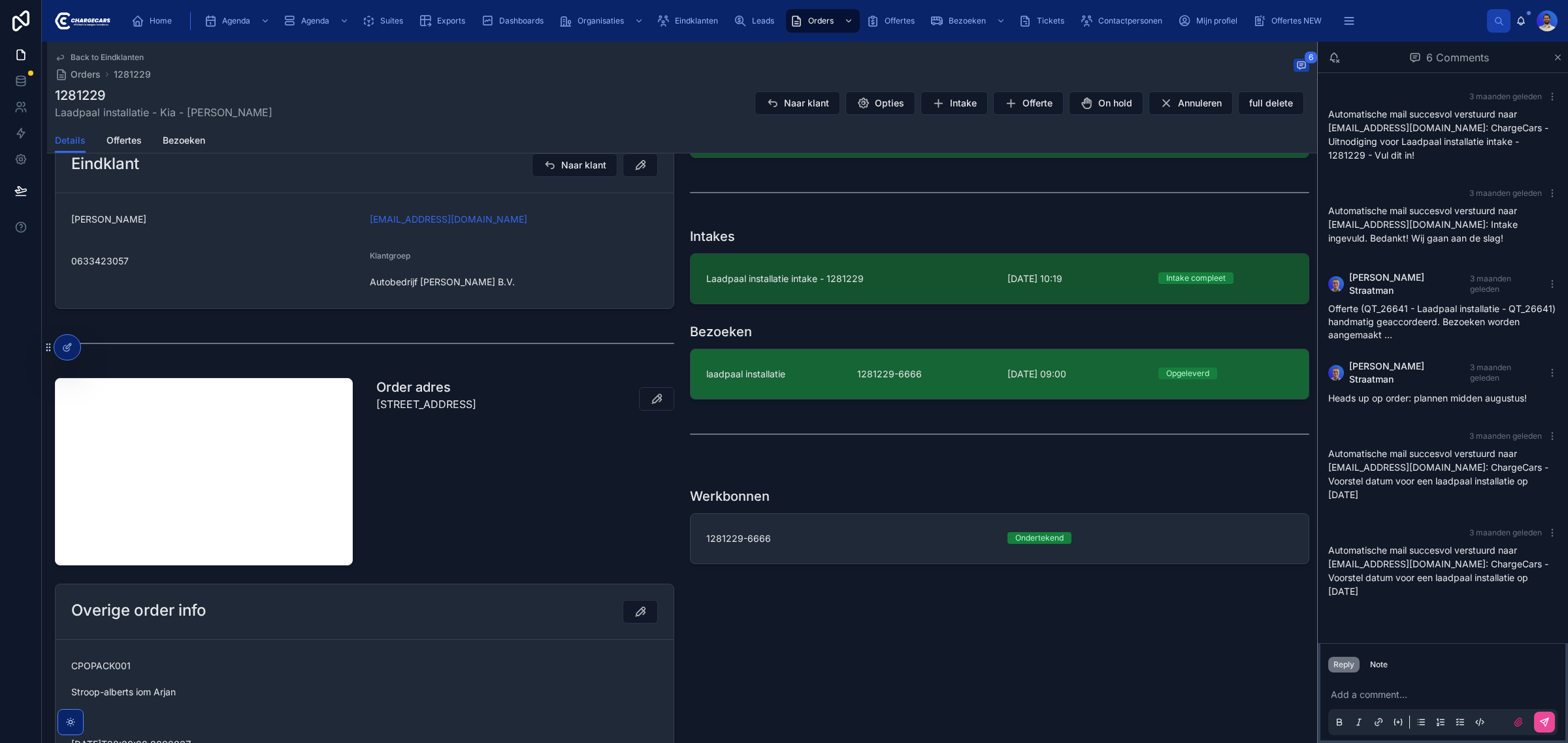
click at [1000, 391] on link "laadpaal installatie 1281229-6666 19-8-2025 09:00 Opgeleverd" at bounding box center [1000, 374] width 618 height 49
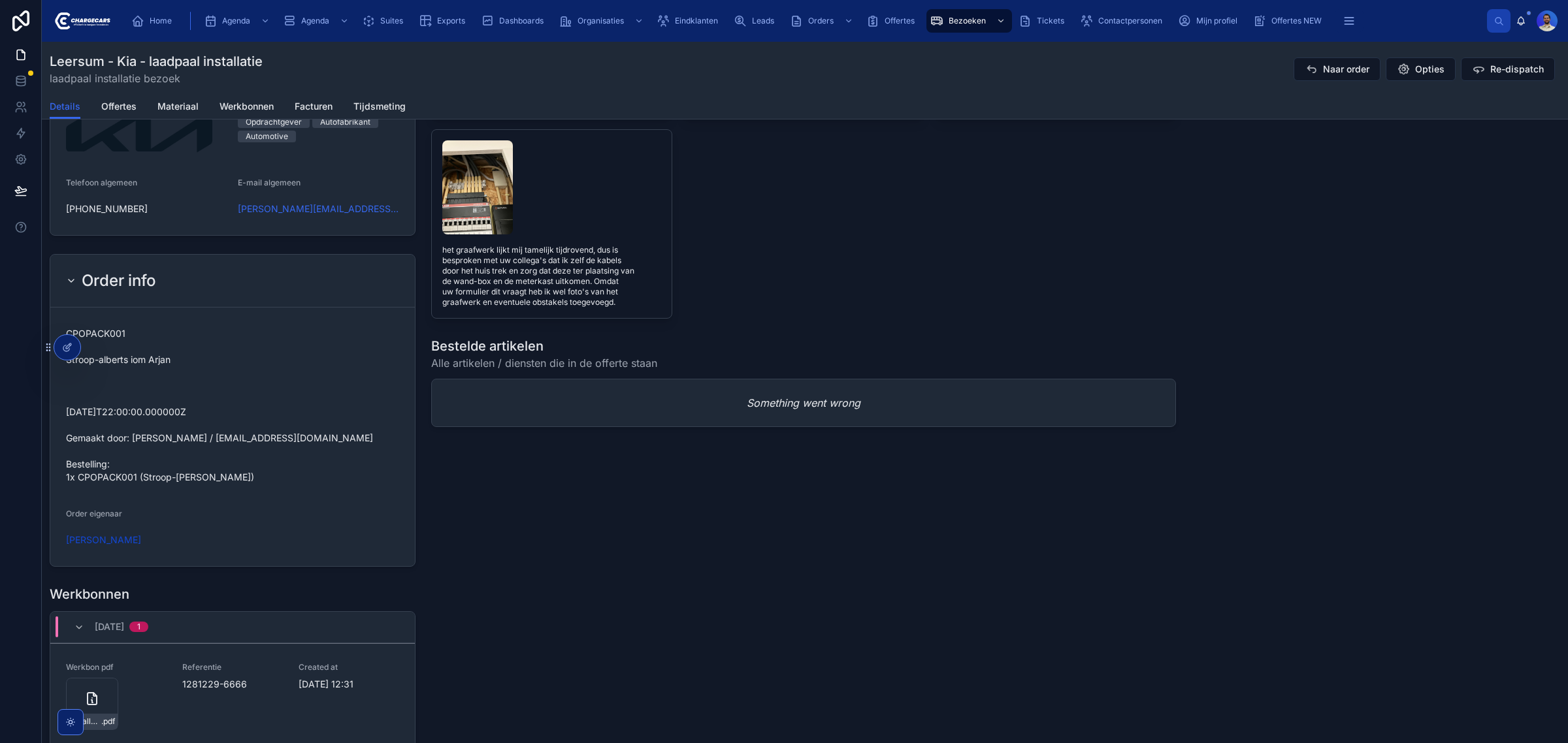
scroll to position [1215, 0]
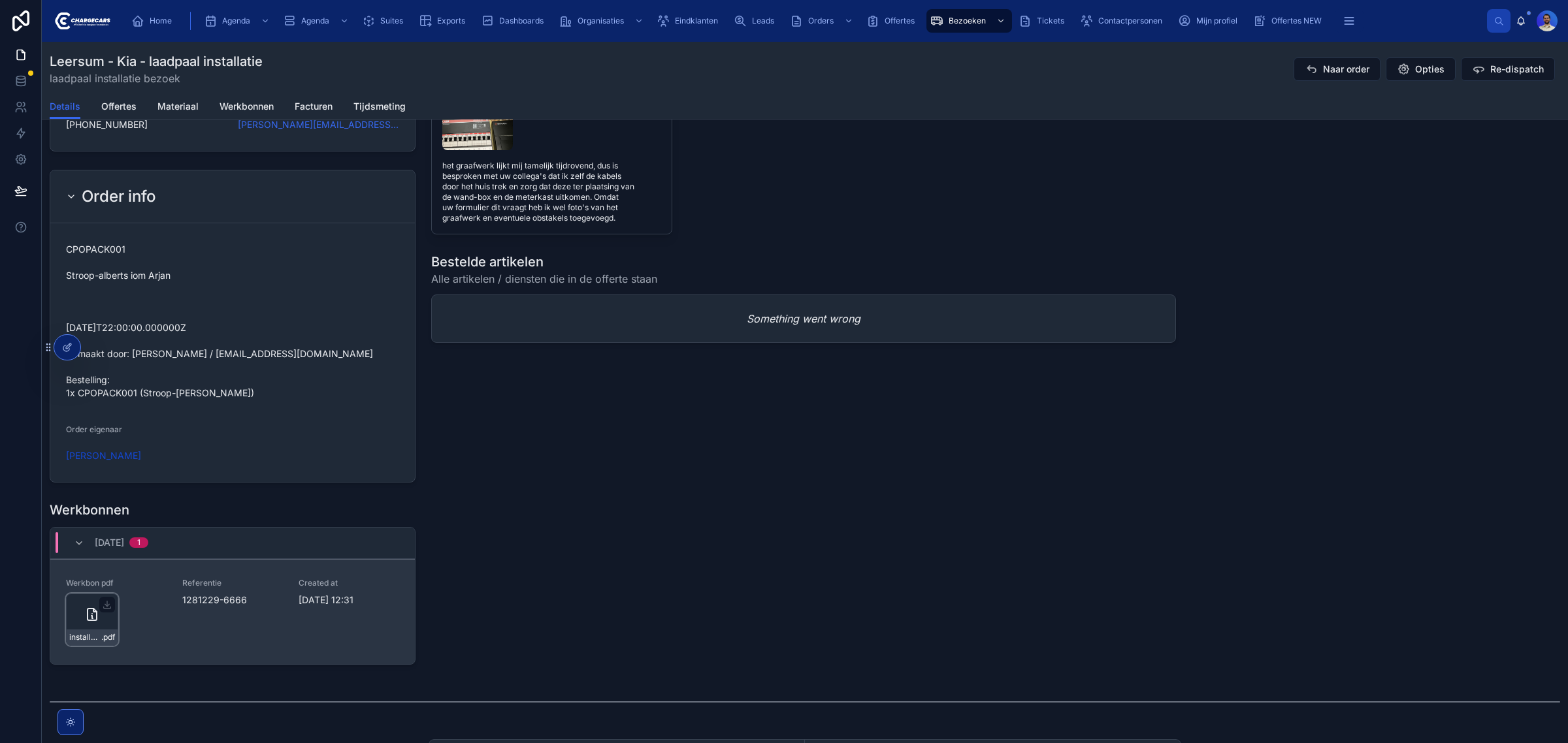
click at [86, 617] on icon at bounding box center [92, 614] width 15 height 15
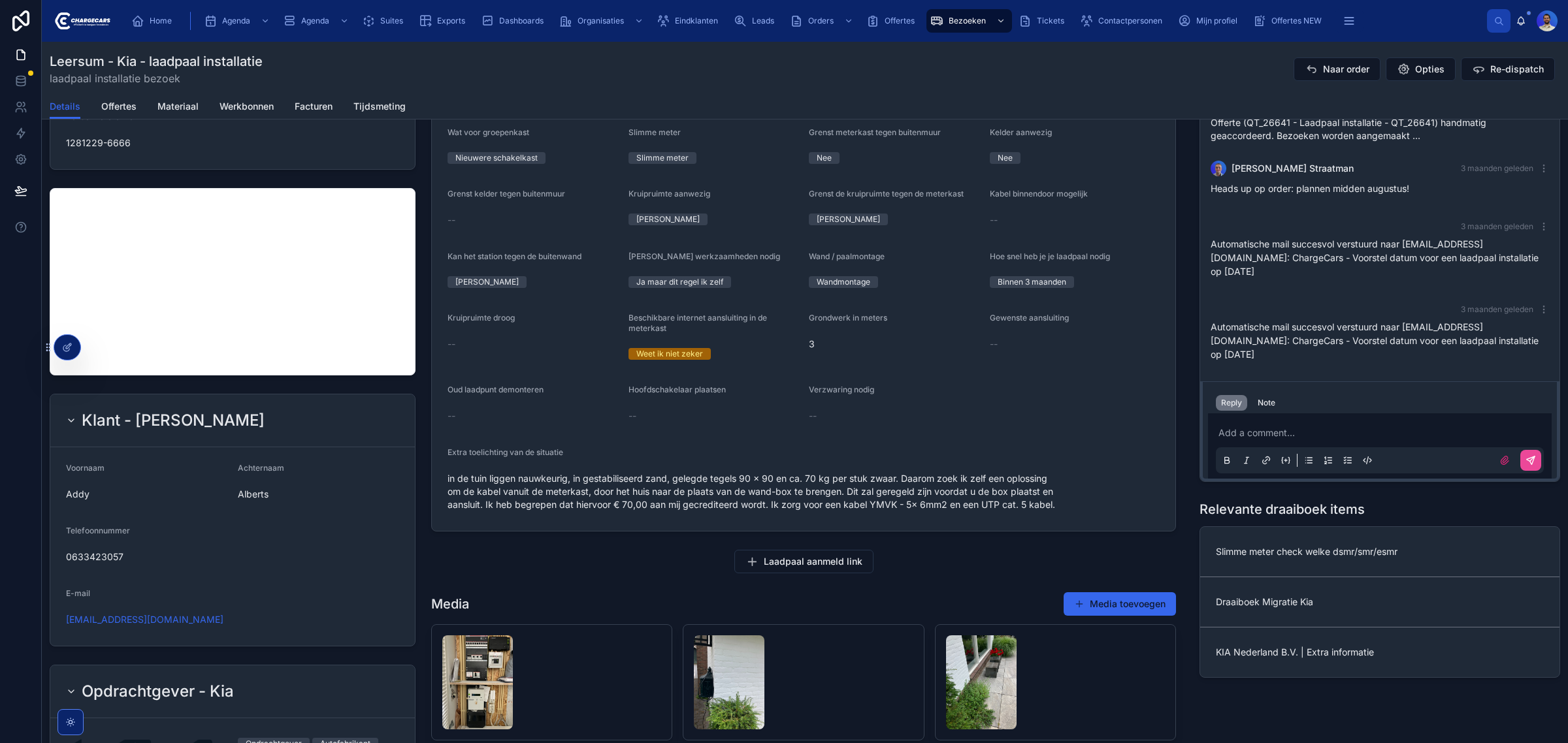
scroll to position [571, 0]
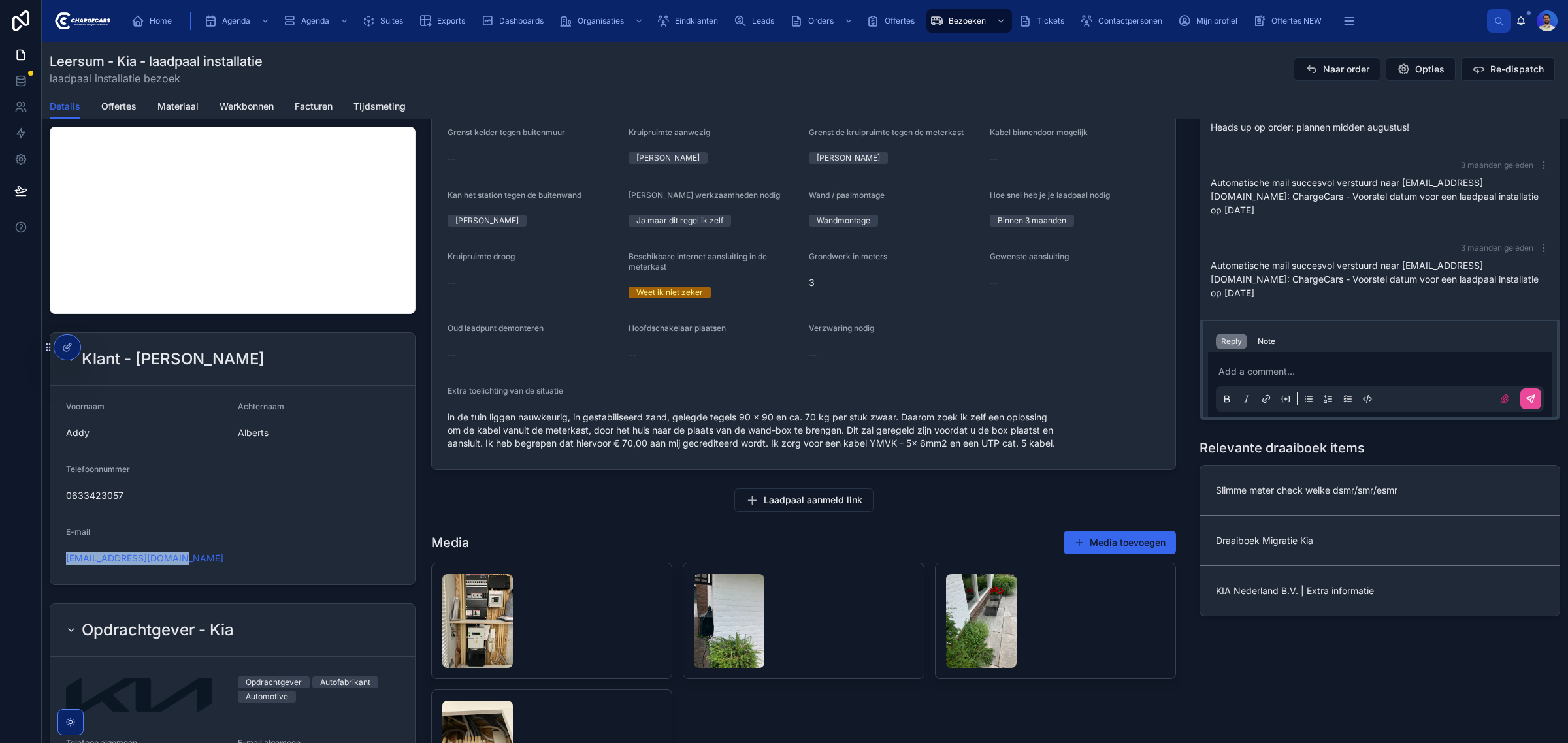
drag, startPoint x: 191, startPoint y: 560, endPoint x: 52, endPoint y: 562, distance: 139.0
click at [53, 562] on form "Voornaam Addy Achternaam Alberts Telefoonnummer 0633423057 E-mail addyalberts@i…" at bounding box center [233, 485] width 365 height 199
copy link "addyalberts@icloud.com"
click at [902, 119] on div "Leersum - Kia - laadpaal installatie laadpaal installatie bezoek Naar order Opt…" at bounding box center [805, 81] width 1526 height 78
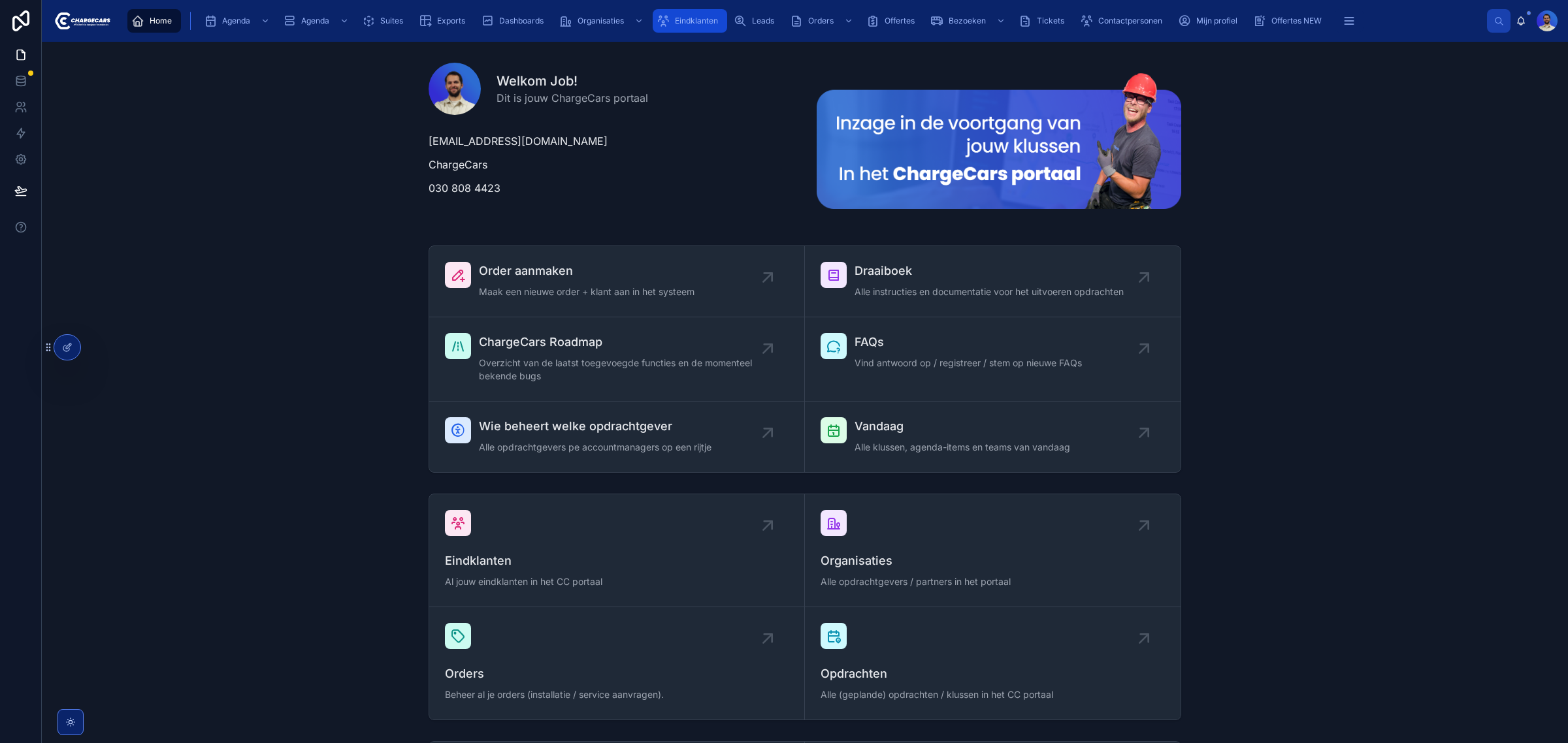
click at [688, 29] on div "Eindklanten" at bounding box center [690, 21] width 66 height 21
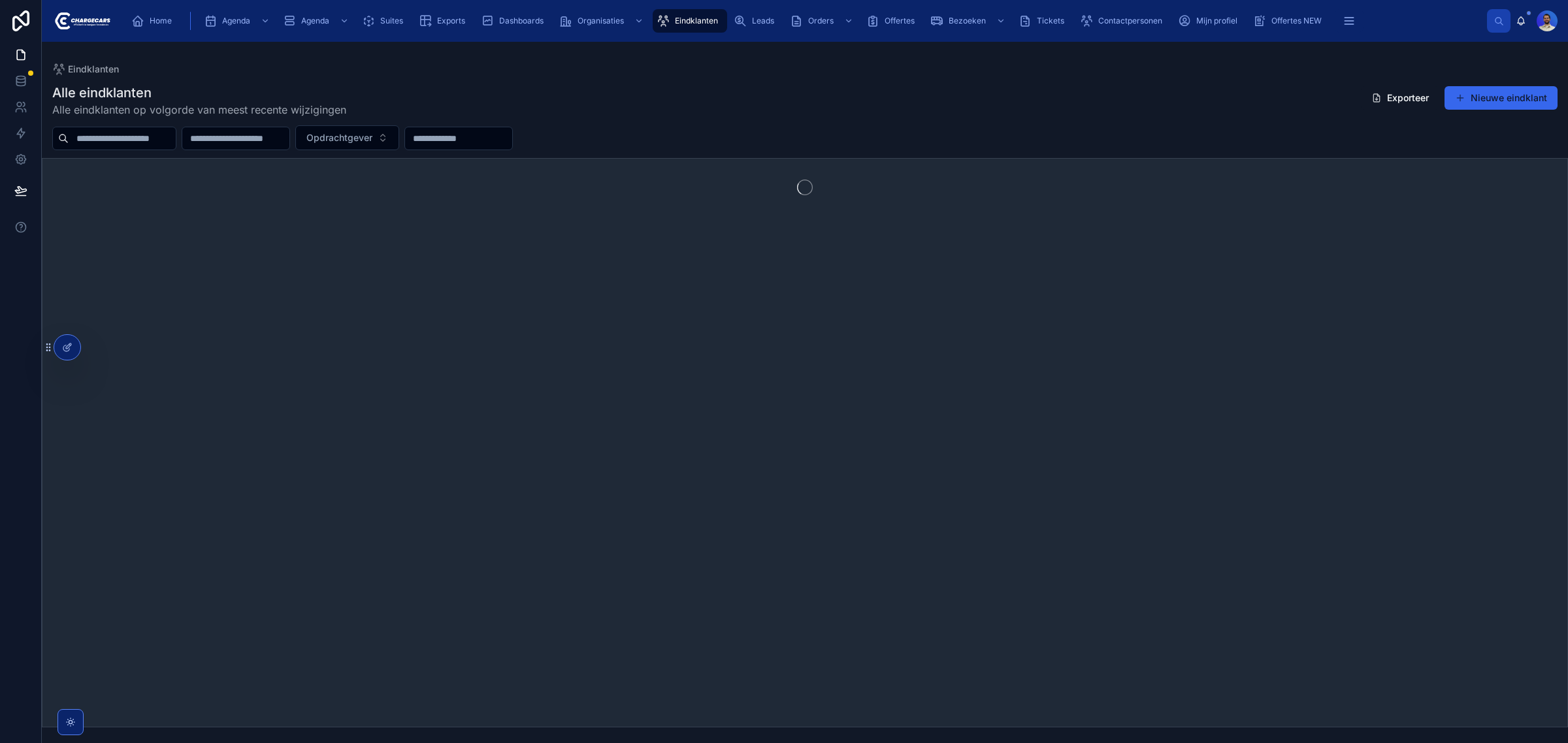
click at [131, 137] on input "text" at bounding box center [122, 139] width 107 height 19
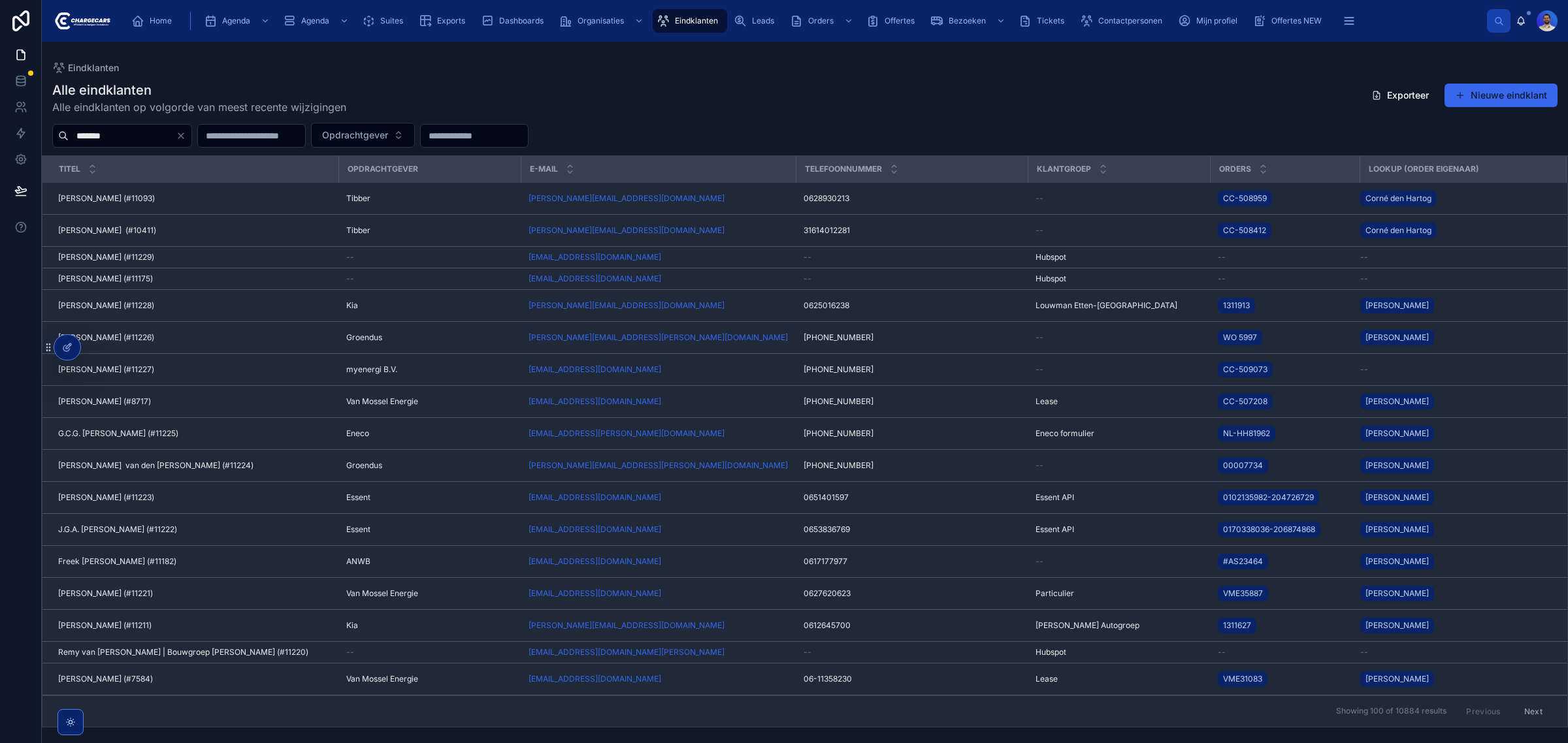
type input "*******"
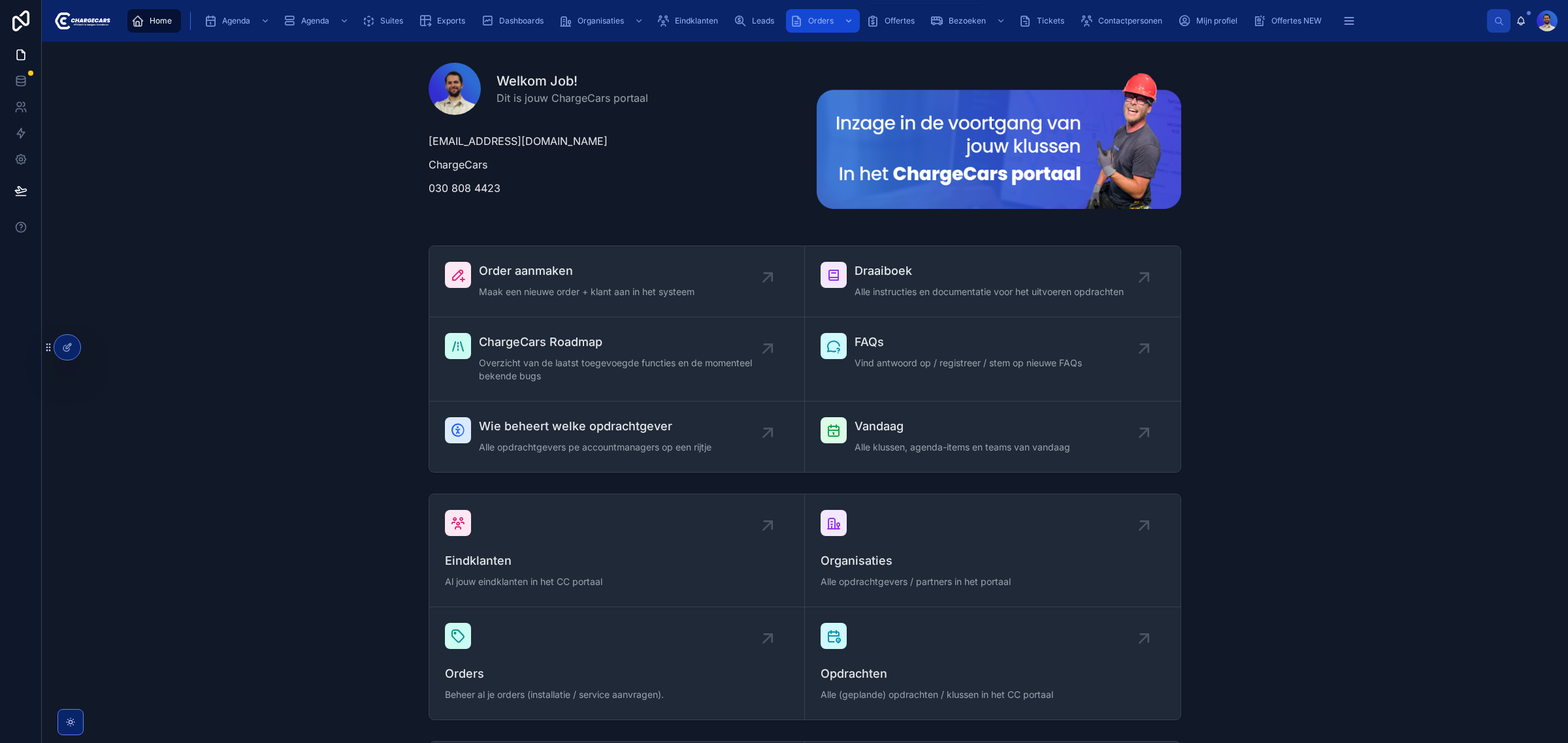
click at [806, 28] on div "Orders" at bounding box center [822, 21] width 66 height 21
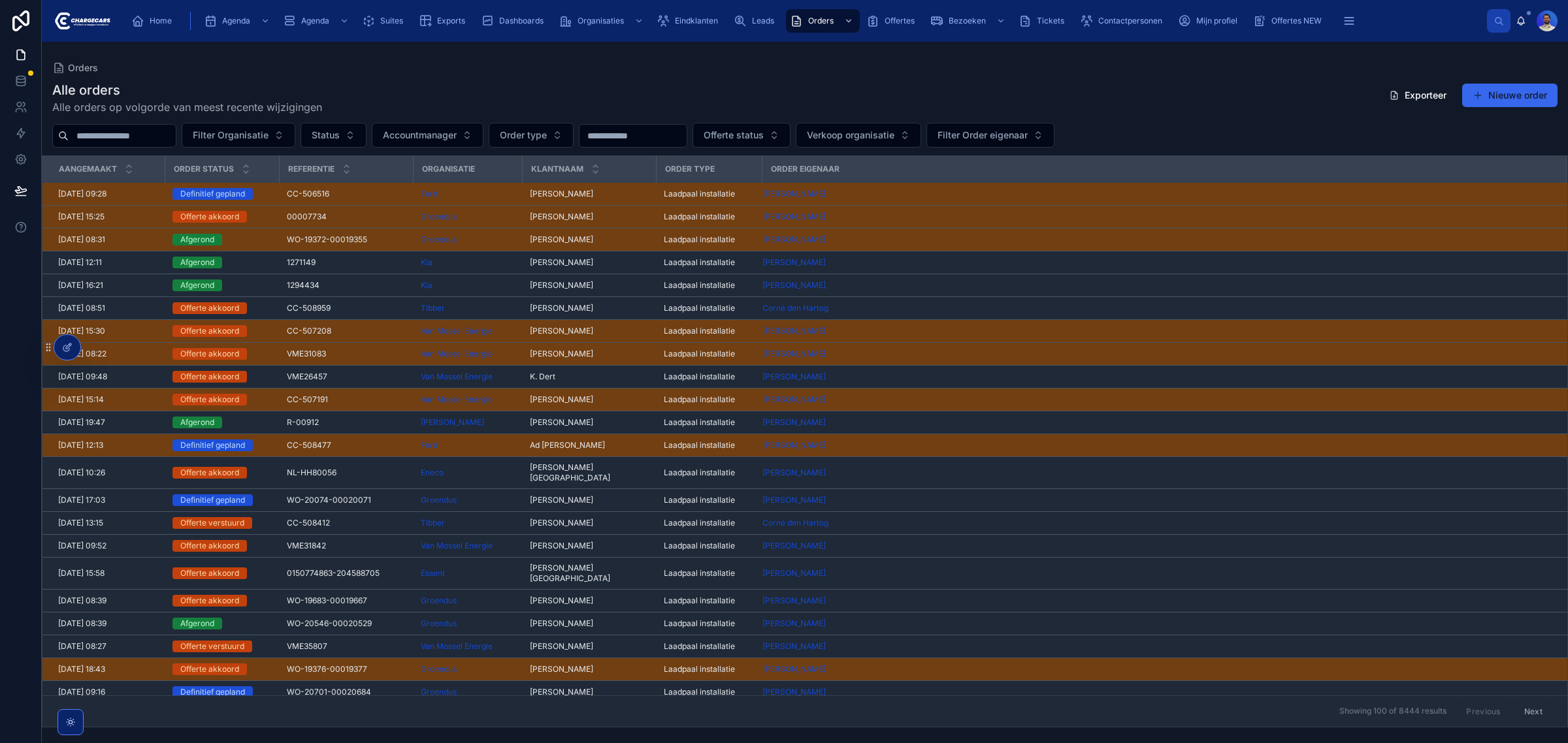
click at [159, 135] on input "text" at bounding box center [122, 135] width 107 height 19
paste input "*****"
type input "*****"
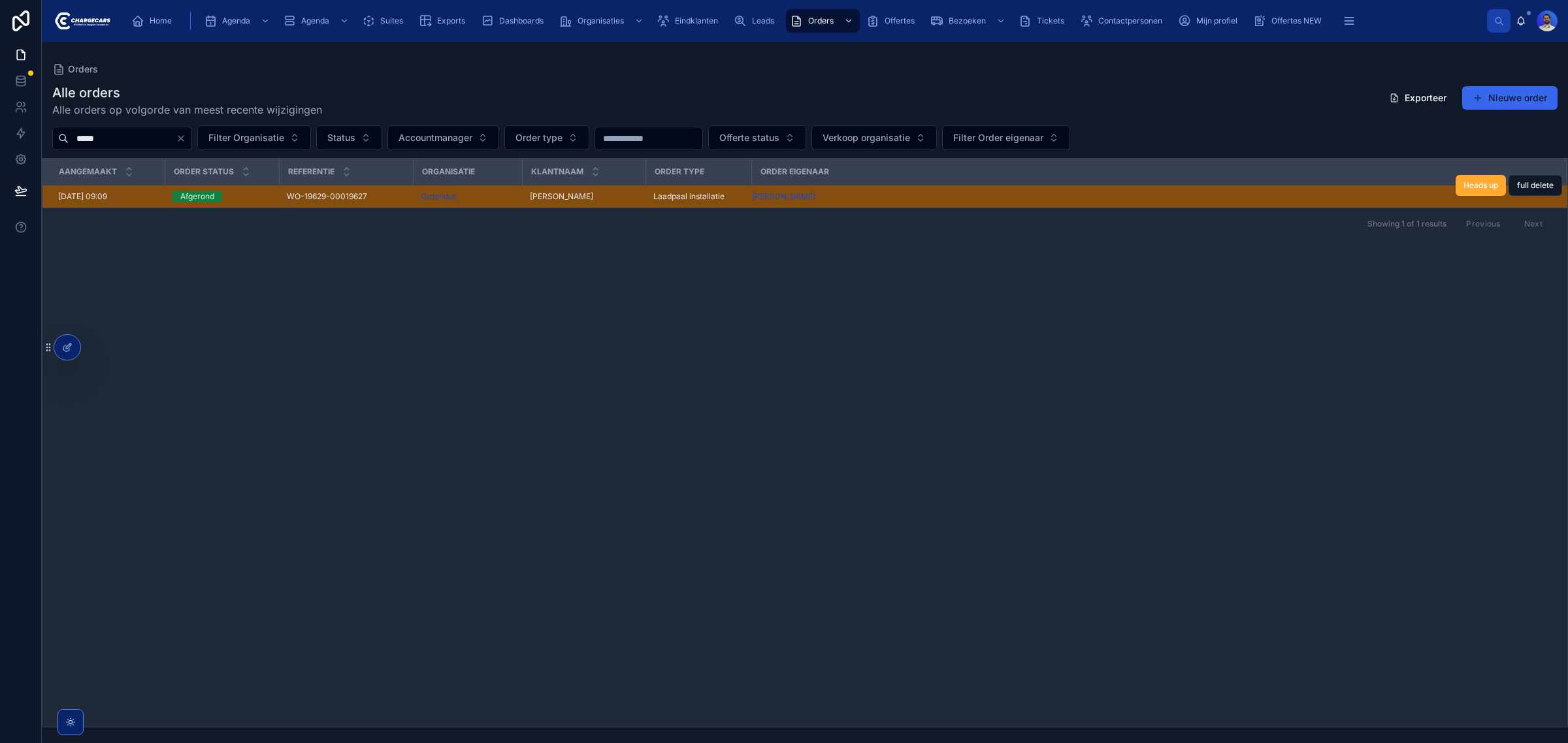
click at [374, 197] on div "WO-19629-00019627 WO-19629-00019627" at bounding box center [346, 196] width 118 height 11
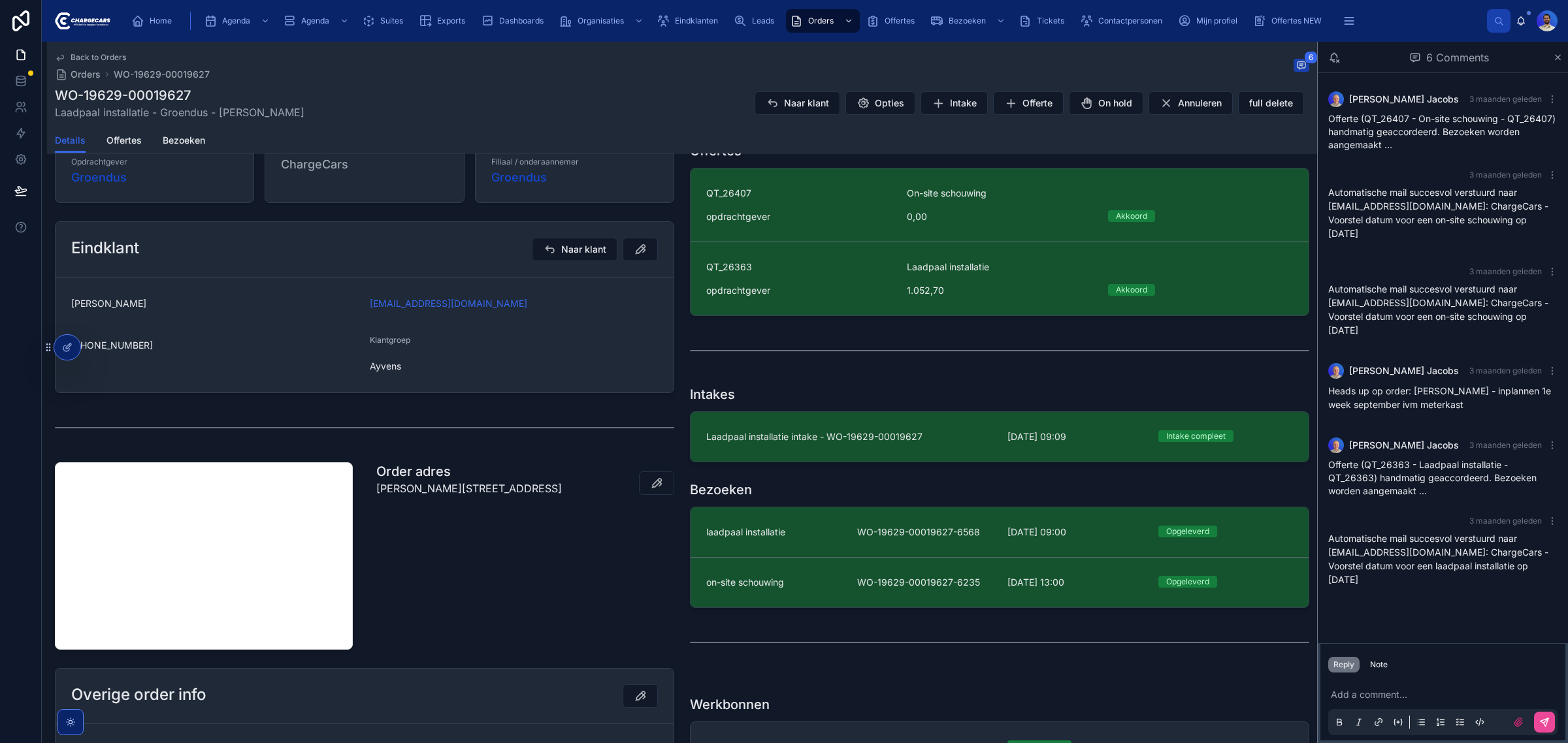
scroll to position [327, 0]
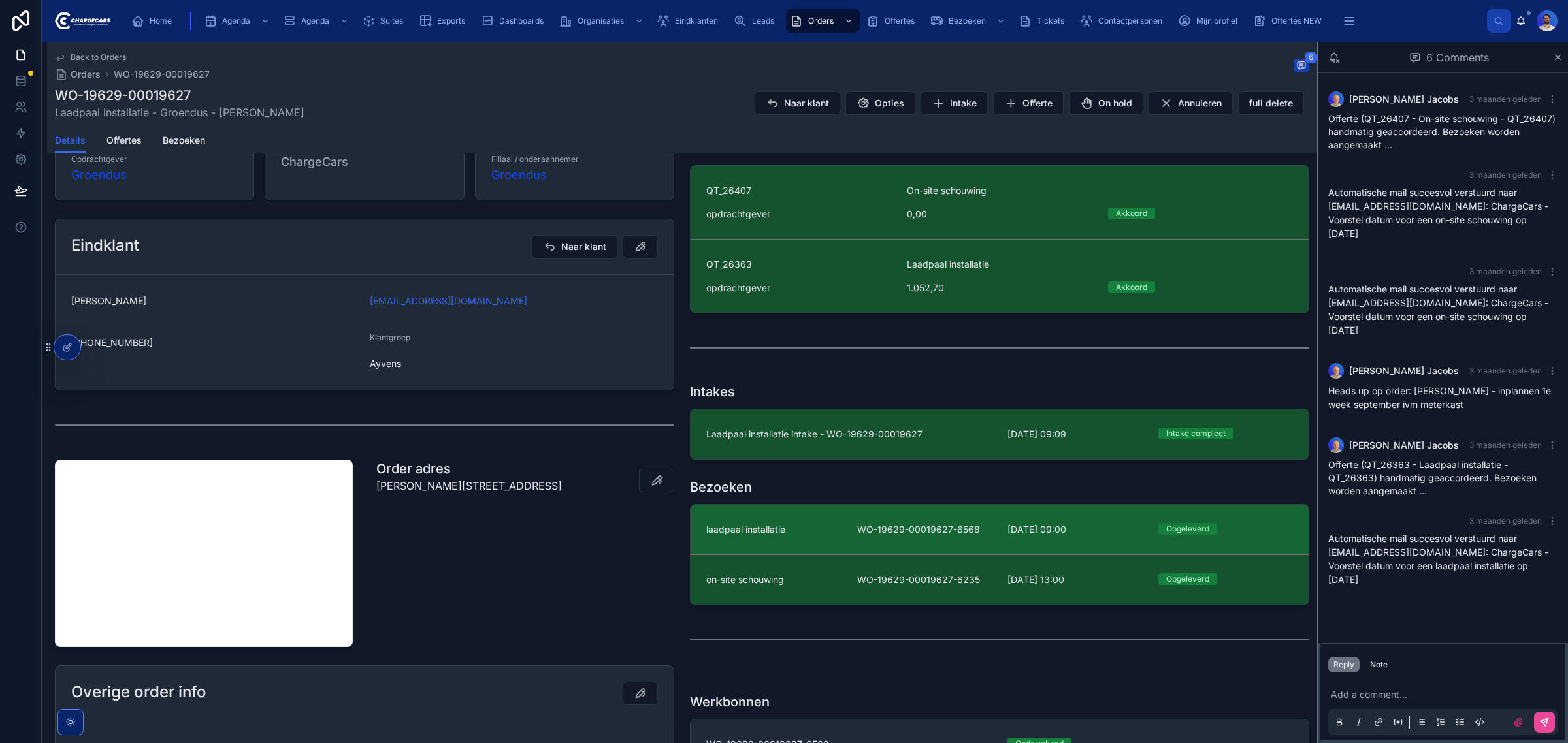
click at [833, 540] on link "laadpaal installatie WO-19629-00019627-6568 2-9-2025 09:00 Opgeleverd" at bounding box center [1000, 529] width 618 height 49
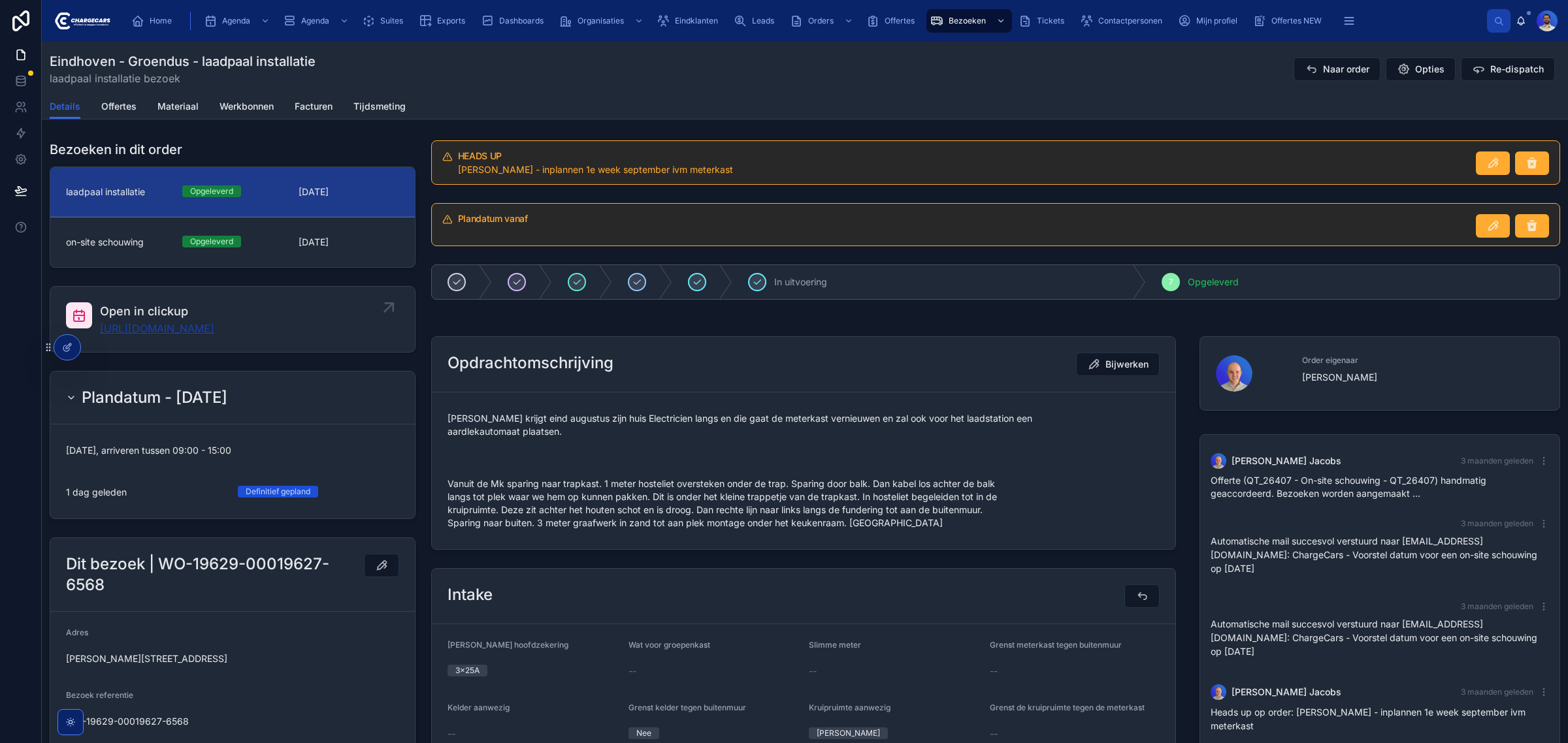
click at [214, 330] on link "https://app.clickup.com/t/86c46d5u7" at bounding box center [156, 328] width 114 height 15
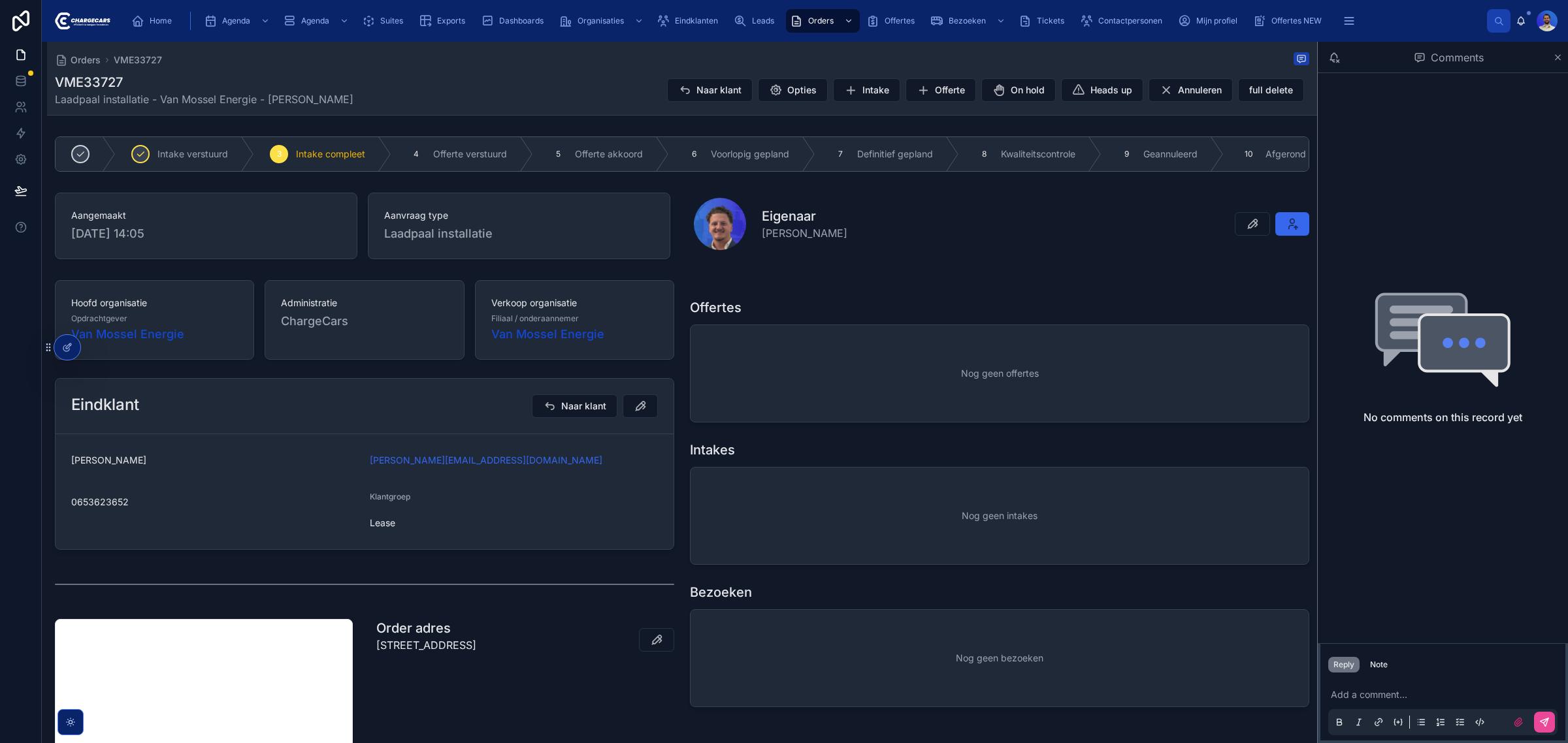
click at [113, 459] on form "[PERSON_NAME] [PERSON_NAME][EMAIL_ADDRESS][DOMAIN_NAME] 0653623652 Klantgroep L…" at bounding box center [364, 492] width 618 height 115
click at [105, 465] on span "[PERSON_NAME]" at bounding box center [215, 460] width 288 height 13
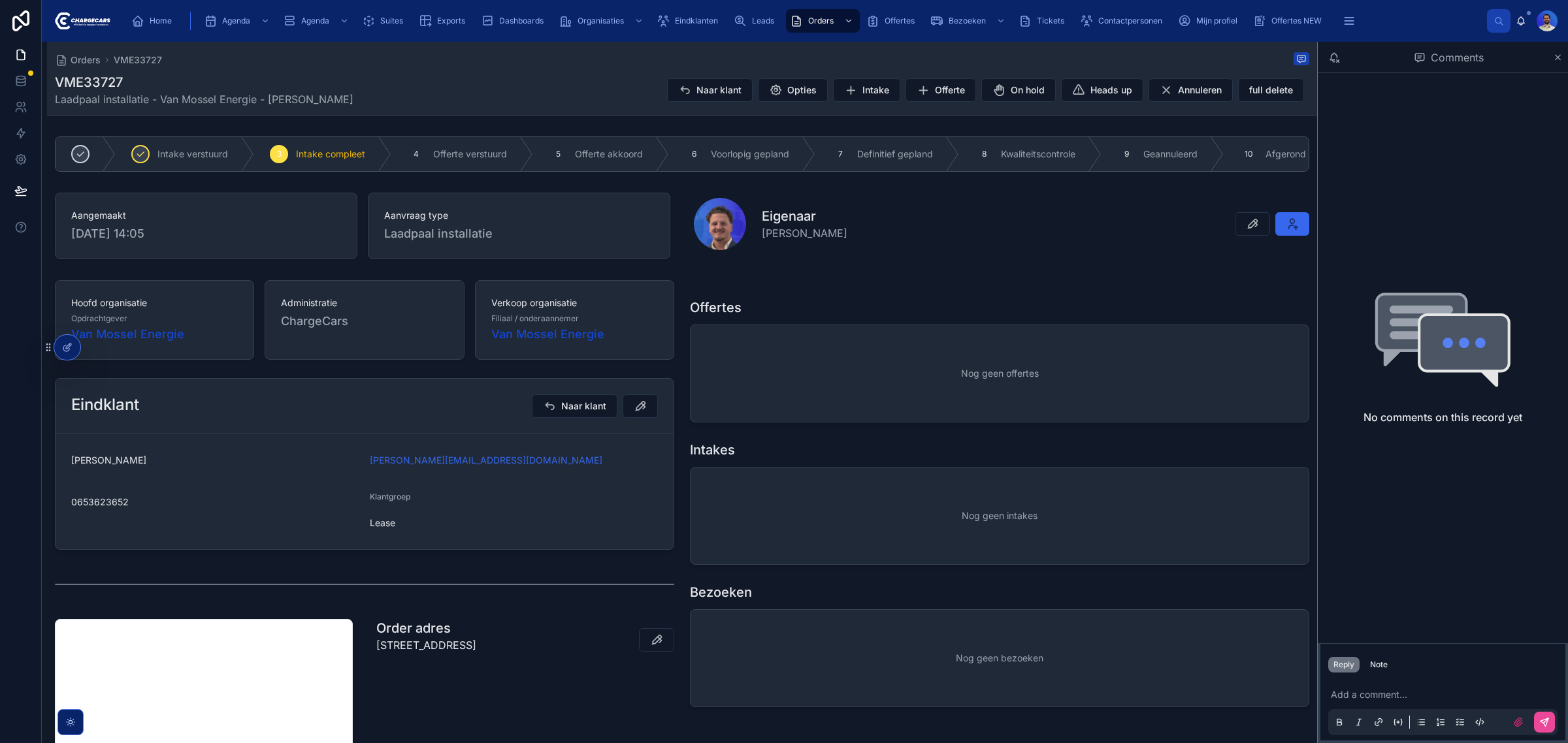
click at [60, 79] on h1 "VME33727" at bounding box center [204, 82] width 298 height 19
copy h1 "VME33727"
click at [824, 406] on div "Nog geen offertes" at bounding box center [1000, 373] width 618 height 96
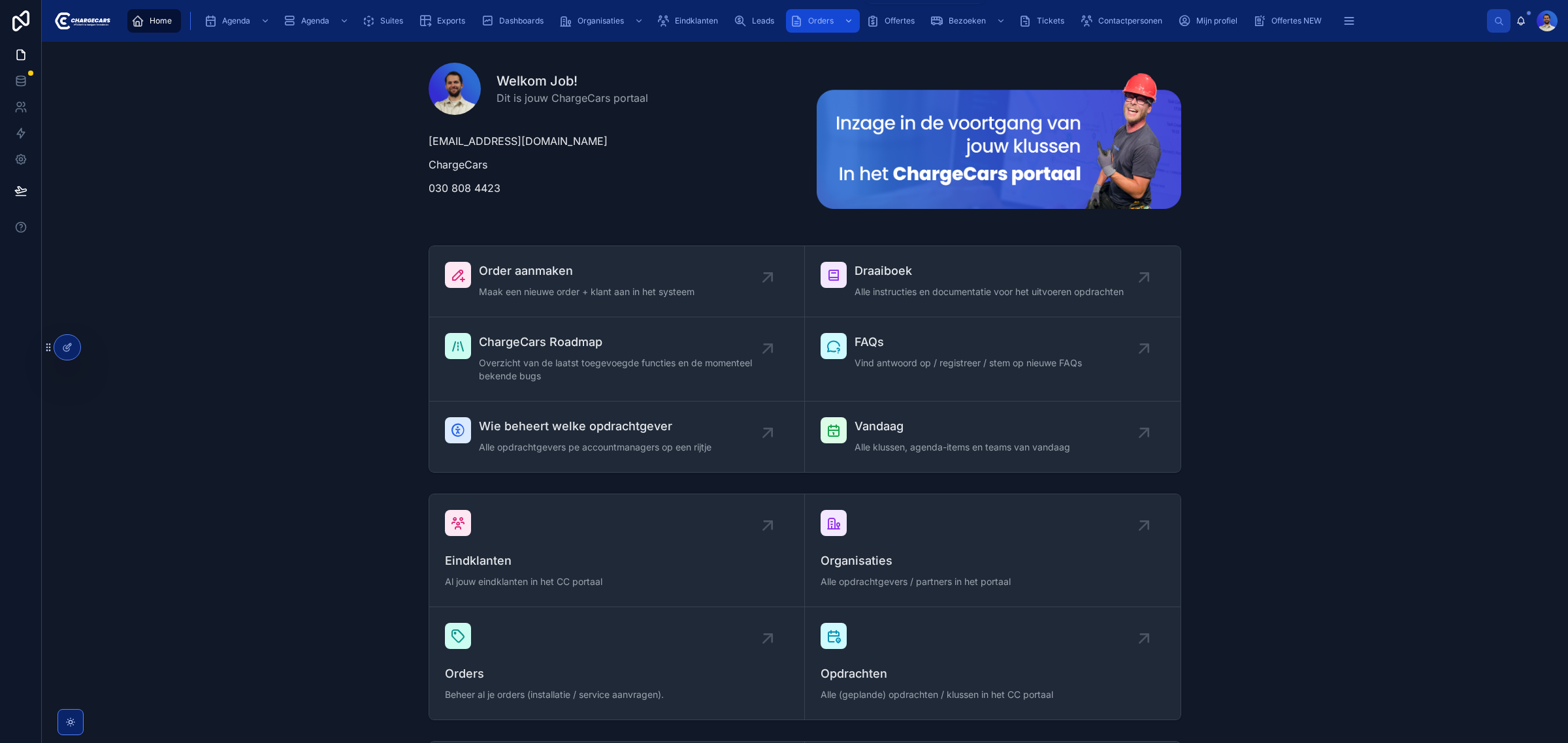
click at [850, 24] on icon "scrollable content" at bounding box center [848, 20] width 9 height 9
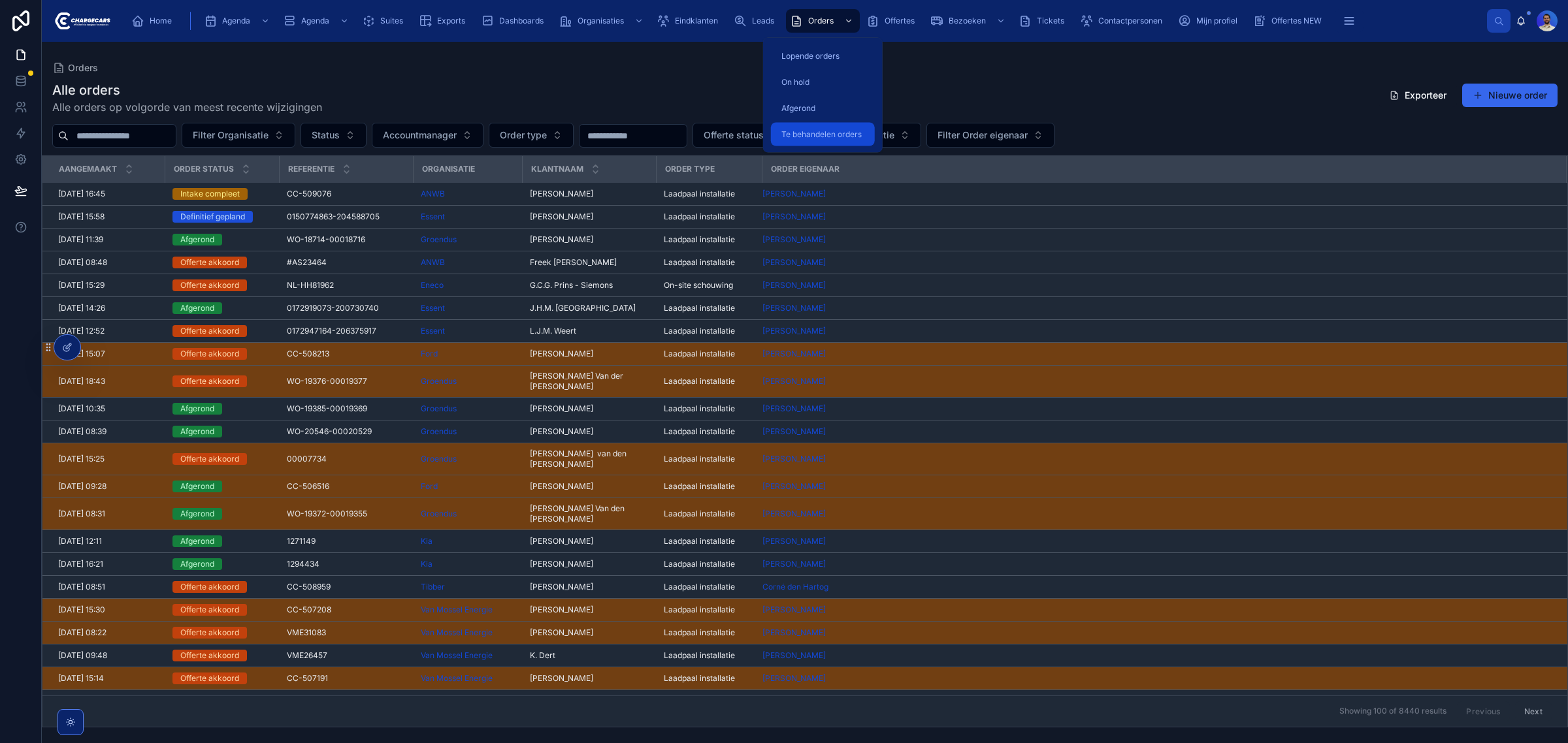
click at [853, 130] on span "Te behandelen orders" at bounding box center [821, 135] width 80 height 11
